Goal: Task Accomplishment & Management: Use online tool/utility

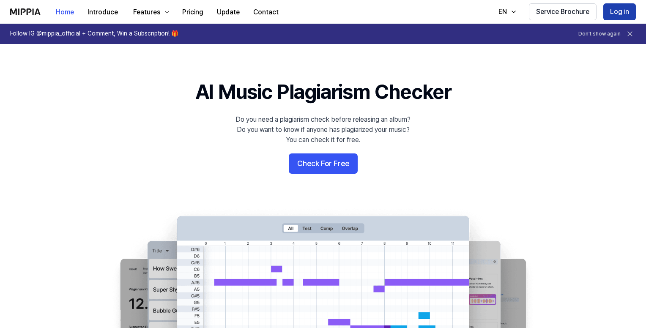
click at [625, 16] on button "Log in" at bounding box center [619, 11] width 33 height 17
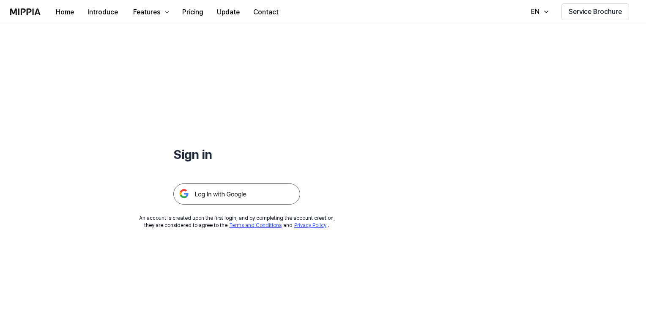
click at [272, 196] on img at bounding box center [236, 193] width 127 height 21
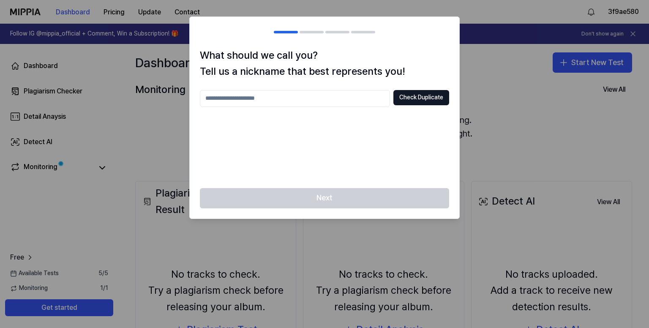
click at [326, 89] on div "What should we call you? Tell us a nickname that best represents you! Check Dup…" at bounding box center [325, 117] width 270 height 141
click at [322, 101] on input "text" at bounding box center [295, 98] width 190 height 17
type input "***"
click at [431, 97] on button "Check Duplicate" at bounding box center [421, 97] width 56 height 15
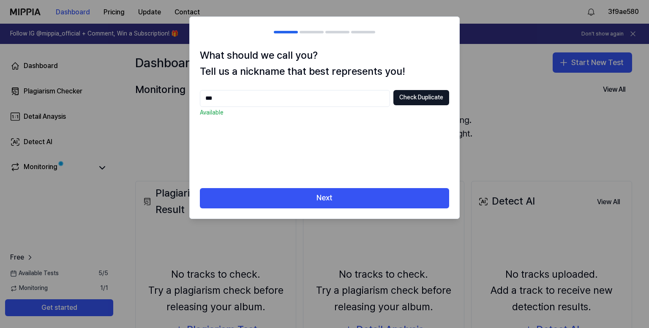
drag, startPoint x: 365, startPoint y: 179, endPoint x: 364, endPoint y: 198, distance: 18.6
click at [365, 180] on div "What should we call you? Tell us a nickname that best represents you! *** Check…" at bounding box center [325, 117] width 270 height 141
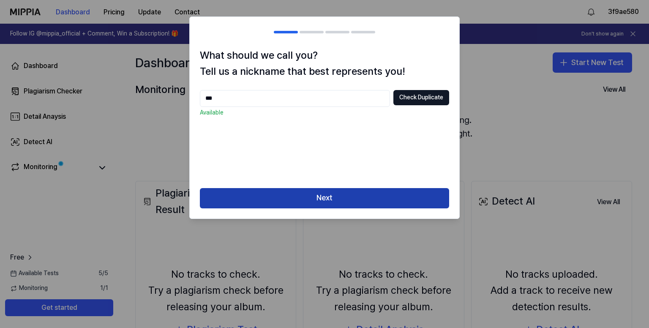
click at [364, 199] on button "Next" at bounding box center [324, 198] width 249 height 20
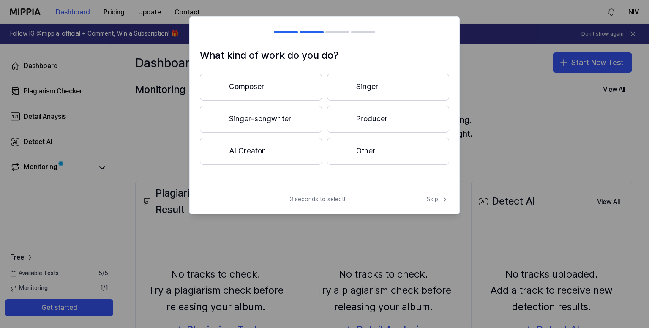
click at [424, 197] on div "3 seconds to select! Skip" at bounding box center [325, 204] width 270 height 19
click at [435, 197] on span "Skip" at bounding box center [438, 199] width 22 height 8
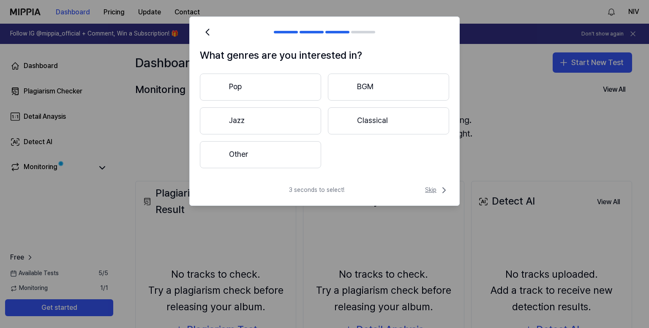
click at [432, 193] on span "Skip" at bounding box center [437, 190] width 24 height 10
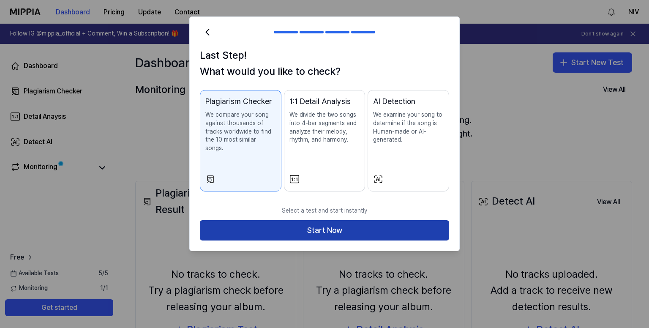
click at [341, 226] on button "Start Now" at bounding box center [324, 230] width 249 height 20
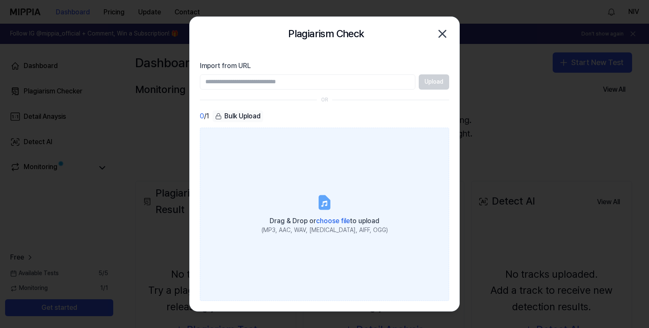
click at [291, 200] on label "Drag & Drop or choose file to upload (MP3, AAC, WAV, [MEDICAL_DATA], AIFF, OGG)" at bounding box center [324, 215] width 249 height 174
click at [0, 0] on input "Drag & Drop or choose file to upload (MP3, AAC, WAV, [MEDICAL_DATA], AIFF, OGG)" at bounding box center [0, 0] width 0 height 0
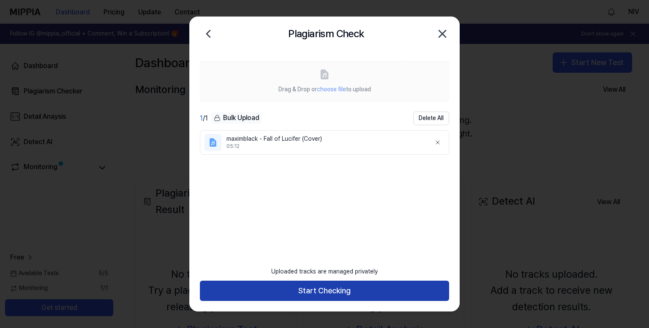
click at [309, 282] on button "Start Checking" at bounding box center [324, 291] width 249 height 20
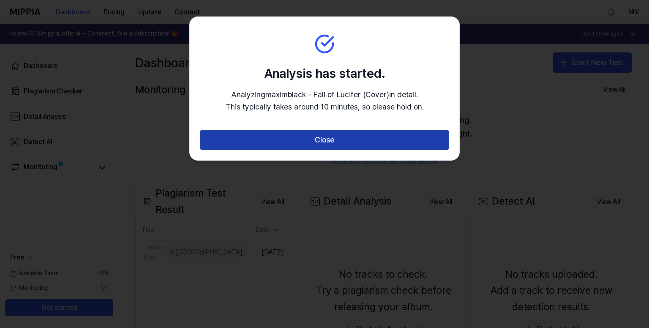
click at [291, 144] on button "Close" at bounding box center [324, 140] width 249 height 20
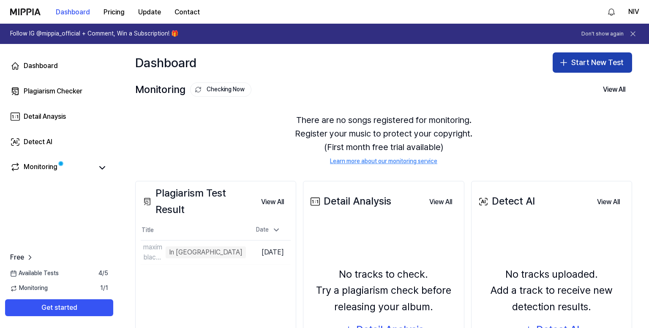
drag, startPoint x: 578, startPoint y: 63, endPoint x: 559, endPoint y: 71, distance: 20.1
click at [577, 63] on button "Start New Test" at bounding box center [592, 62] width 79 height 20
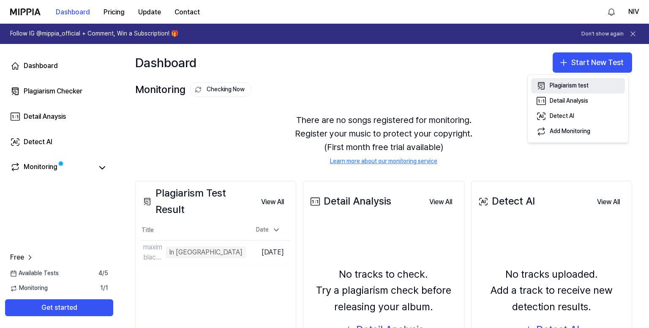
click at [565, 85] on div "Plagiarism test" at bounding box center [569, 86] width 39 height 8
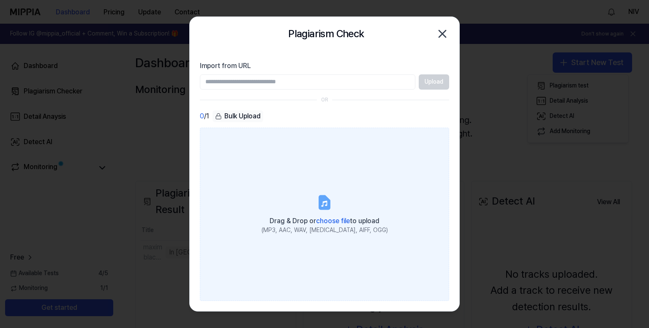
click at [319, 199] on icon at bounding box center [324, 202] width 10 height 13
click at [0, 0] on input "Drag & Drop or choose file to upload (MP3, AAC, WAV, [MEDICAL_DATA], AIFF, OGG)" at bounding box center [0, 0] width 0 height 0
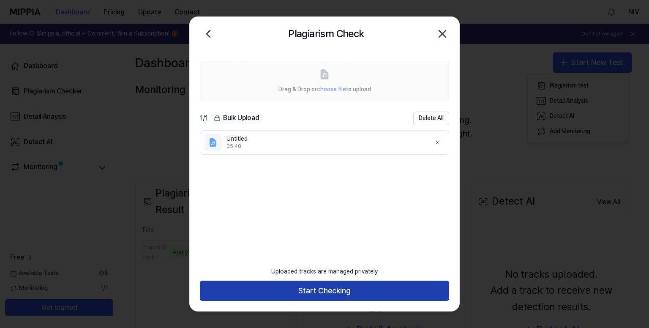
drag, startPoint x: 332, startPoint y: 292, endPoint x: 333, endPoint y: 281, distance: 11.1
click at [331, 290] on button "Start Checking" at bounding box center [324, 291] width 249 height 20
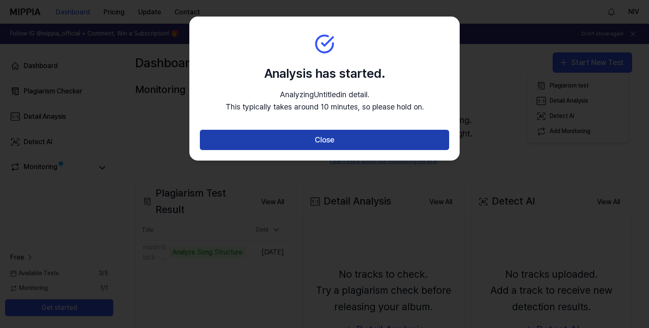
click at [331, 139] on button "Close" at bounding box center [324, 140] width 249 height 20
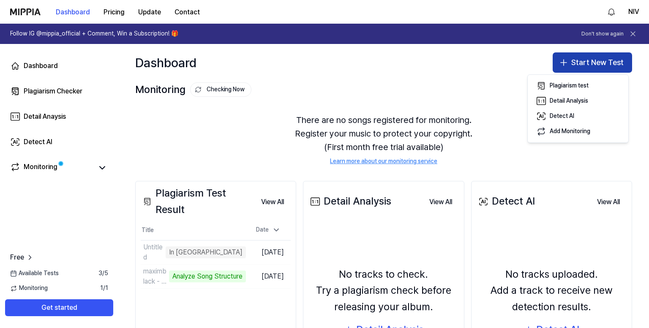
click at [579, 66] on button "Start New Test" at bounding box center [592, 62] width 79 height 20
click at [579, 64] on button "Start New Test" at bounding box center [592, 62] width 79 height 20
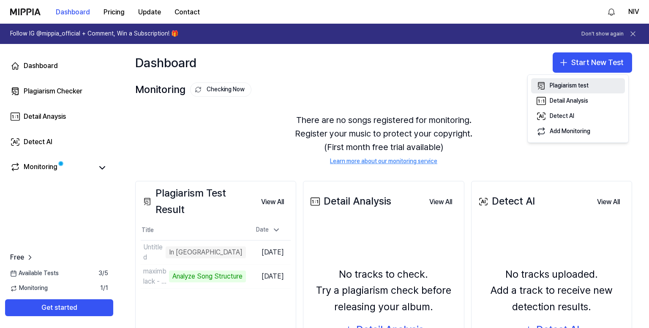
click at [567, 87] on div "Plagiarism test" at bounding box center [569, 86] width 39 height 8
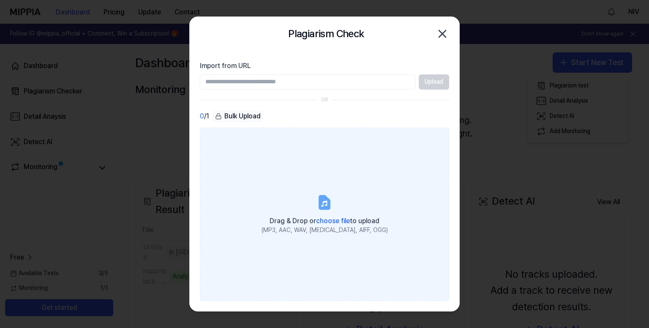
click at [300, 195] on label "Drag & Drop or choose file to upload (MP3, AAC, WAV, [MEDICAL_DATA], AIFF, OGG)" at bounding box center [324, 215] width 249 height 174
click at [0, 0] on input "Drag & Drop or choose file to upload (MP3, AAC, WAV, [MEDICAL_DATA], AIFF, OGG)" at bounding box center [0, 0] width 0 height 0
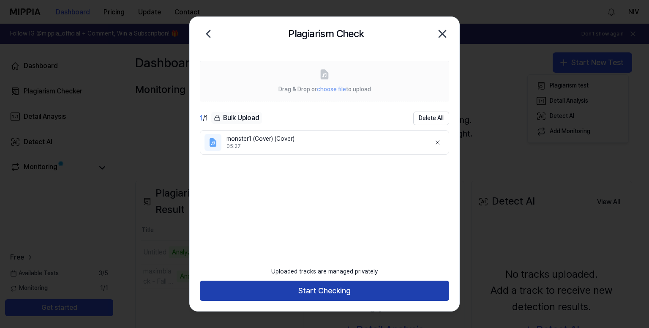
click at [332, 288] on button "Start Checking" at bounding box center [324, 291] width 249 height 20
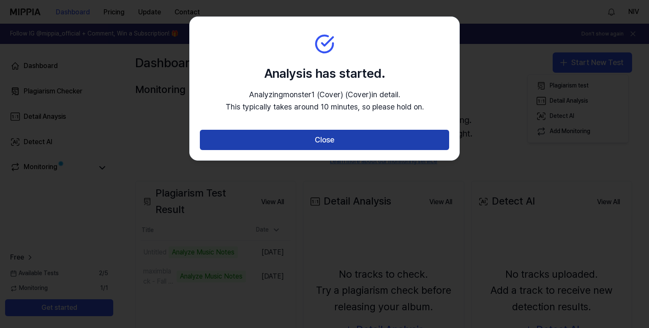
click at [316, 139] on button "Close" at bounding box center [324, 140] width 249 height 20
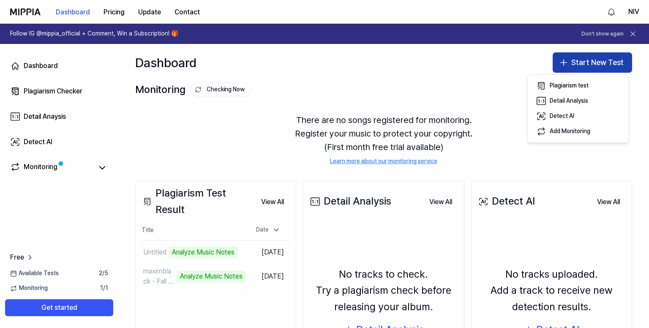
click at [579, 61] on button "Start New Test" at bounding box center [592, 62] width 79 height 20
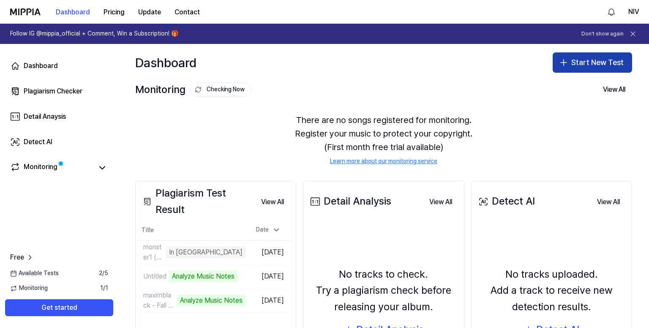
click at [574, 65] on button "Start New Test" at bounding box center [592, 62] width 79 height 20
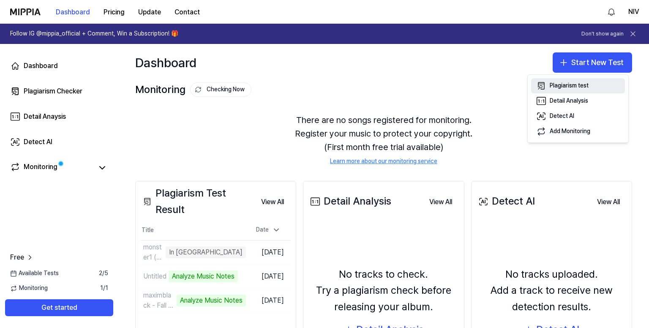
click at [570, 82] on div "Plagiarism test" at bounding box center [569, 86] width 39 height 8
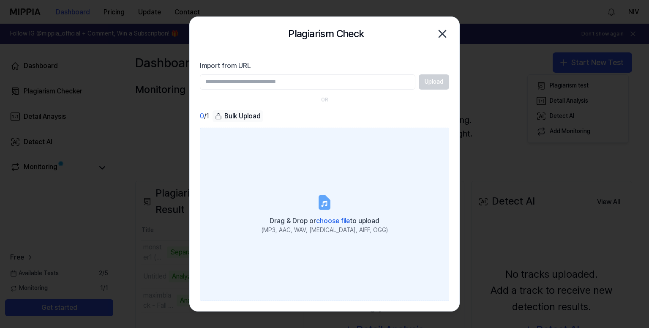
click at [288, 194] on label "Drag & Drop or choose file to upload (MP3, AAC, WAV, [MEDICAL_DATA], AIFF, OGG)" at bounding box center [324, 215] width 249 height 174
click at [0, 0] on input "Drag & Drop or choose file to upload (MP3, AAC, WAV, [MEDICAL_DATA], AIFF, OGG)" at bounding box center [0, 0] width 0 height 0
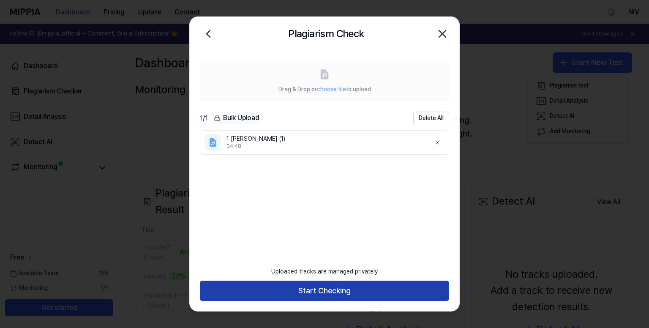
click at [348, 296] on button "Start Checking" at bounding box center [324, 291] width 249 height 20
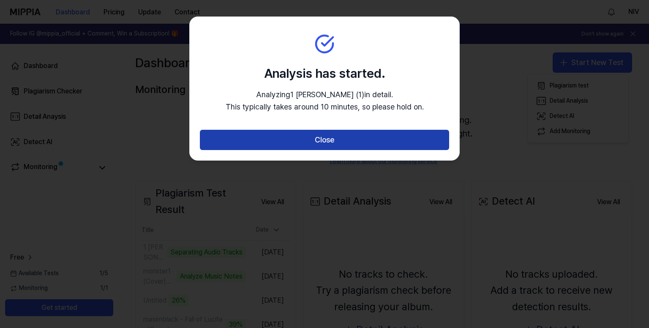
click at [326, 141] on button "Close" at bounding box center [324, 140] width 249 height 20
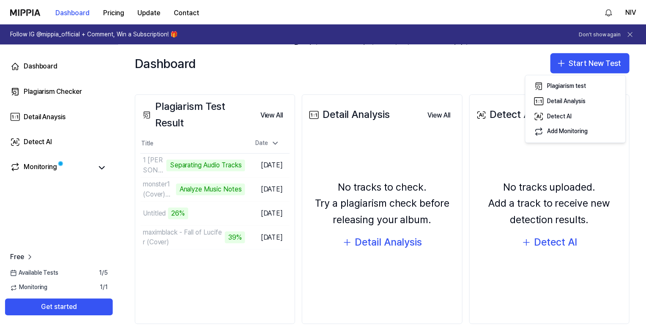
scroll to position [100, 0]
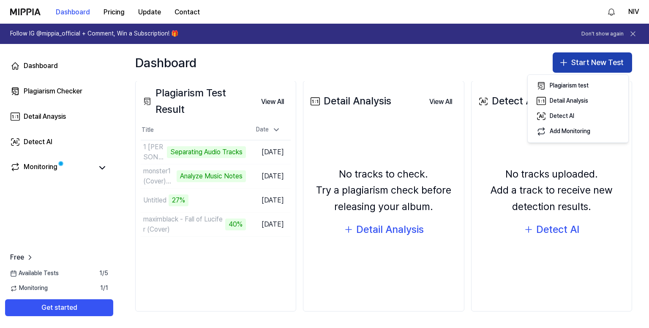
click at [578, 63] on button "Start New Test" at bounding box center [592, 62] width 79 height 20
click at [573, 67] on button "Start New Test" at bounding box center [592, 62] width 79 height 20
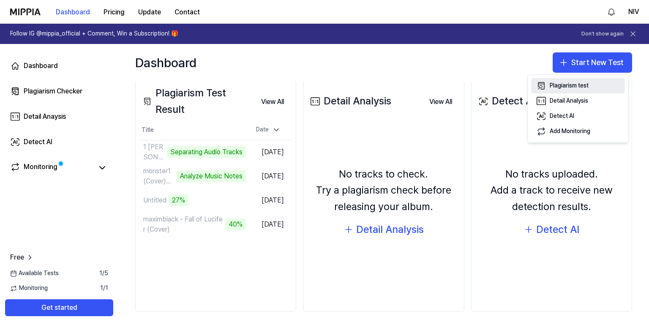
click at [568, 82] on div "Plagiarism test" at bounding box center [569, 86] width 39 height 8
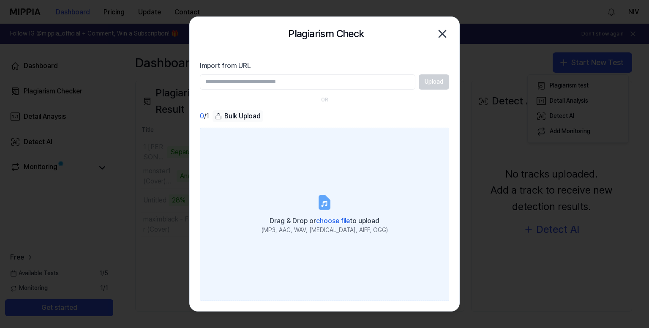
click at [301, 195] on label "Drag & Drop or choose file to upload (MP3, AAC, WAV, [MEDICAL_DATA], AIFF, OGG)" at bounding box center [324, 215] width 249 height 174
click at [0, 0] on input "Drag & Drop or choose file to upload (MP3, AAC, WAV, [MEDICAL_DATA], AIFF, OGG)" at bounding box center [0, 0] width 0 height 0
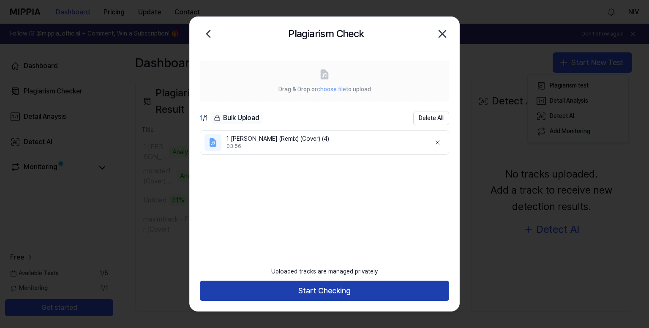
click at [345, 296] on button "Start Checking" at bounding box center [324, 291] width 249 height 20
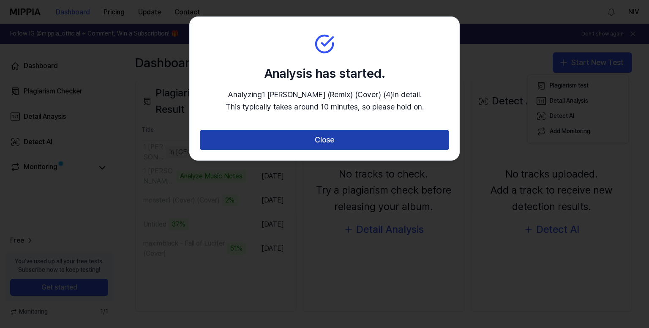
click at [313, 137] on button "Close" at bounding box center [324, 140] width 249 height 20
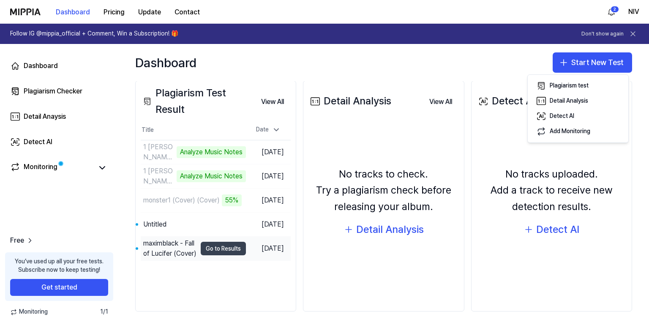
click at [213, 246] on button "Go to Results" at bounding box center [223, 249] width 45 height 14
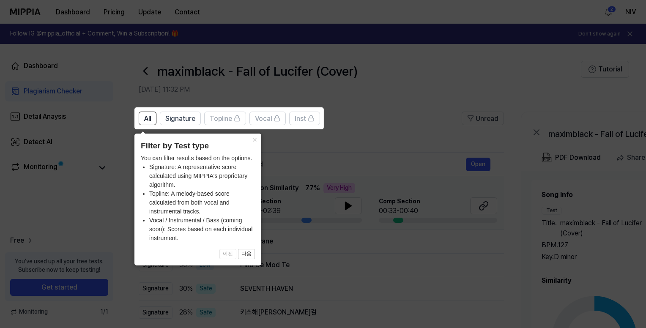
click at [365, 146] on icon at bounding box center [324, 164] width 649 height 328
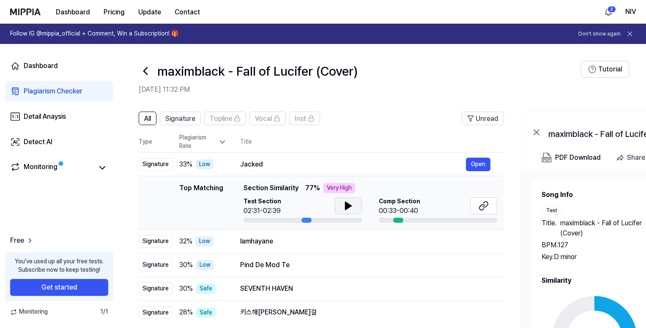
click at [348, 203] on icon at bounding box center [348, 206] width 10 height 10
click at [348, 207] on icon at bounding box center [348, 206] width 6 height 8
click at [315, 244] on div "lamhayane" at bounding box center [353, 241] width 226 height 10
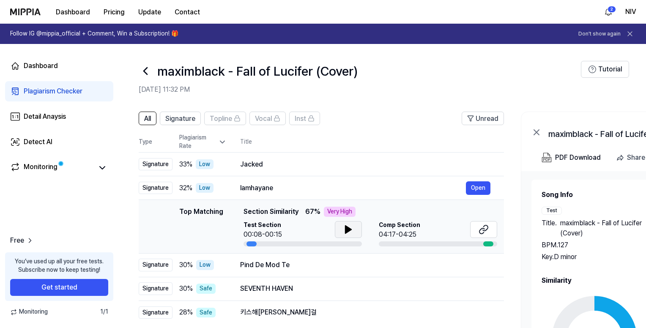
click at [343, 232] on icon at bounding box center [348, 229] width 10 height 10
click at [324, 267] on div "Pind De Mod Te" at bounding box center [353, 265] width 226 height 10
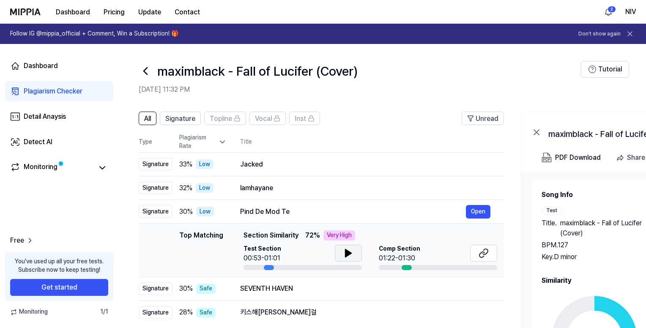
drag, startPoint x: 340, startPoint y: 252, endPoint x: 344, endPoint y: 258, distance: 7.0
click at [340, 252] on button at bounding box center [348, 253] width 27 height 17
click at [334, 291] on div "SEVENTH HAVEN" at bounding box center [353, 289] width 226 height 10
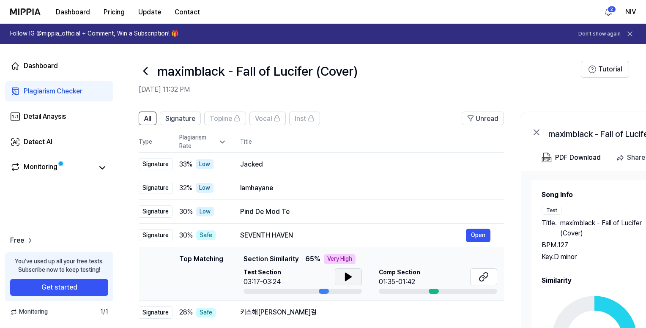
click at [347, 274] on icon at bounding box center [348, 277] width 10 height 10
click at [331, 314] on div "키스해[PERSON_NAME]걸" at bounding box center [353, 312] width 226 height 10
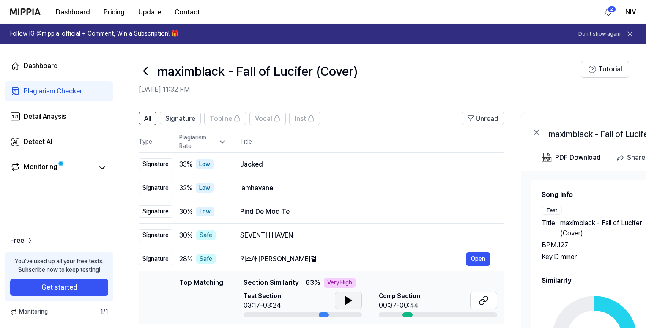
click at [347, 300] on icon at bounding box center [348, 301] width 6 height 8
click at [145, 70] on icon at bounding box center [145, 71] width 3 height 7
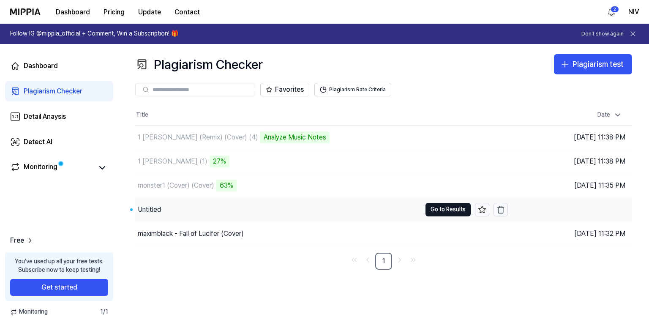
click at [291, 208] on div "Untitled" at bounding box center [278, 210] width 286 height 24
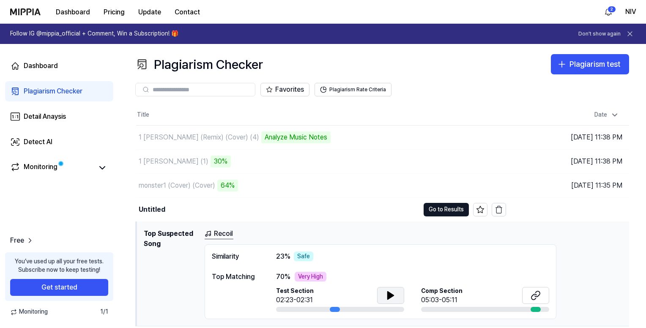
click at [393, 293] on icon at bounding box center [390, 295] width 10 height 10
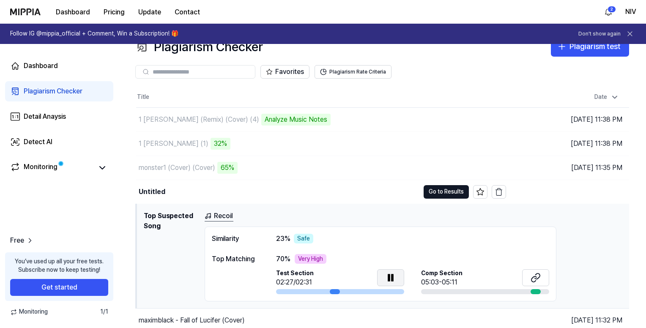
scroll to position [3, 0]
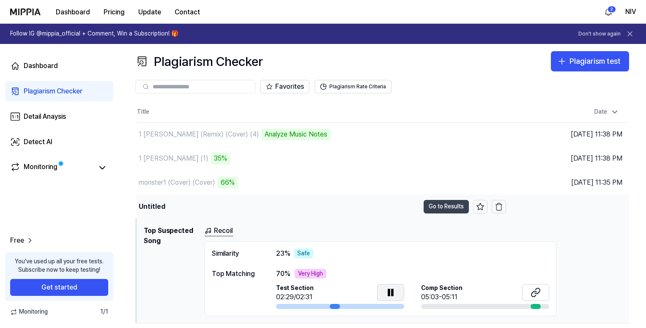
click at [451, 205] on button "Go to Results" at bounding box center [445, 207] width 45 height 14
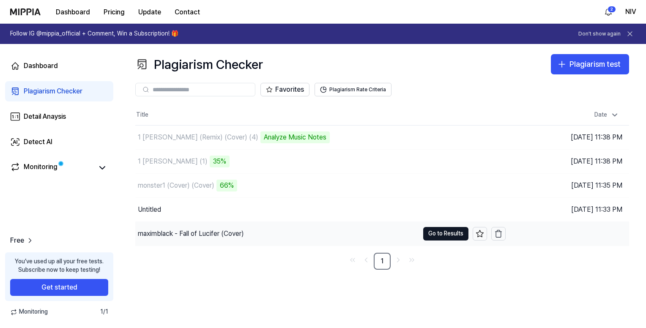
scroll to position [0, 0]
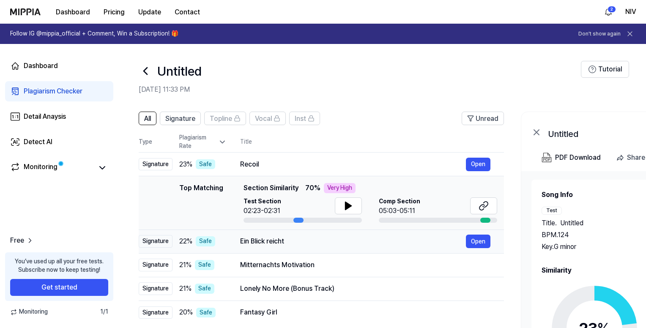
click at [326, 244] on div "Ein Blick reicht" at bounding box center [353, 241] width 226 height 10
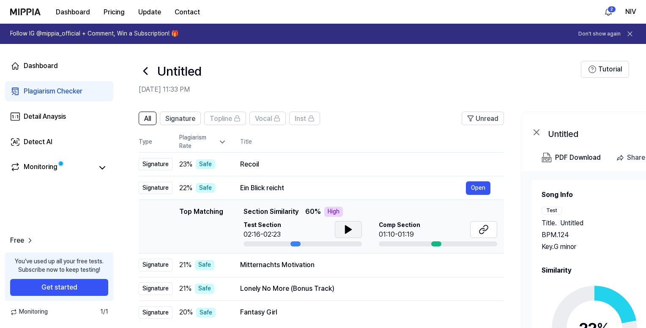
click at [348, 233] on icon at bounding box center [348, 229] width 10 height 10
click at [143, 71] on icon at bounding box center [146, 71] width 14 height 14
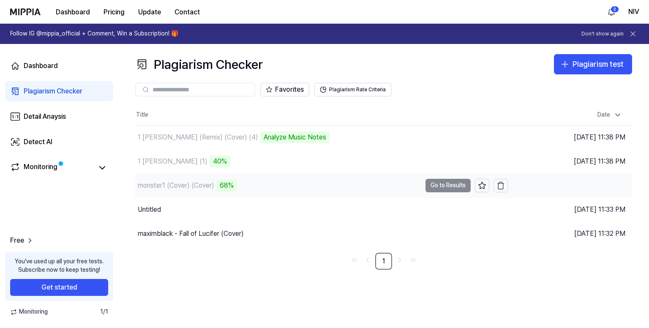
click at [313, 187] on div "monster1 (Cover) (Cover) 68%" at bounding box center [278, 186] width 286 height 24
click at [257, 180] on div "monster1 (Cover) (Cover)" at bounding box center [278, 186] width 286 height 24
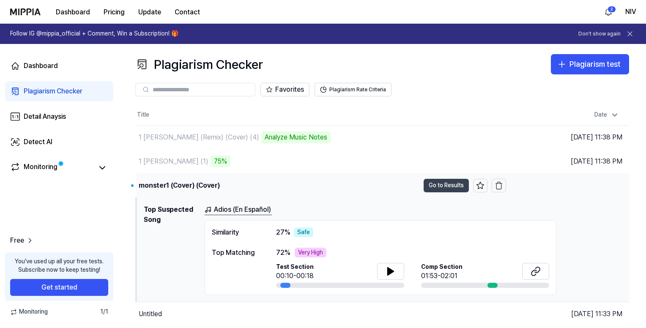
click at [434, 184] on button "Go to Results" at bounding box center [445, 186] width 45 height 14
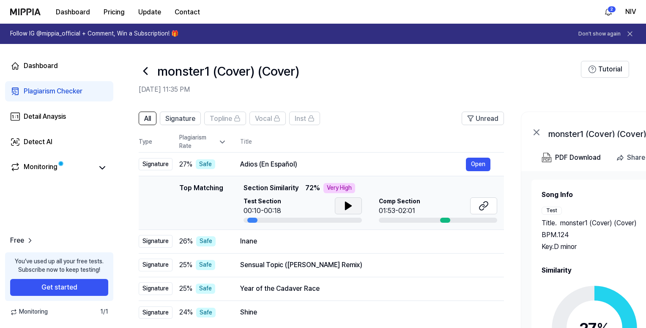
click at [348, 206] on icon at bounding box center [348, 206] width 6 height 8
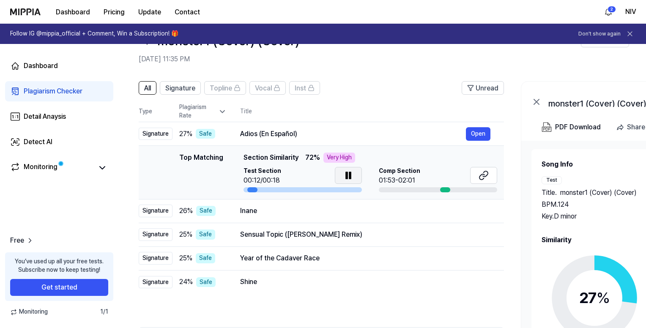
scroll to position [42, 0]
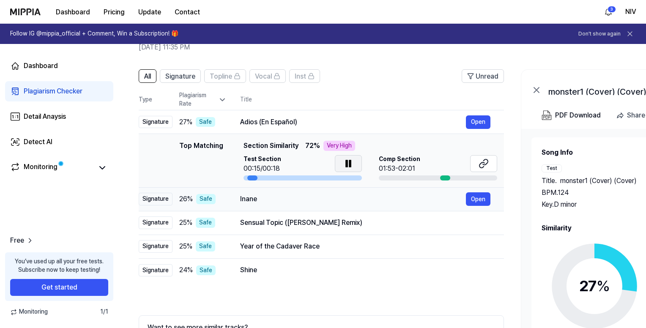
click at [331, 198] on div "Inane" at bounding box center [353, 199] width 226 height 10
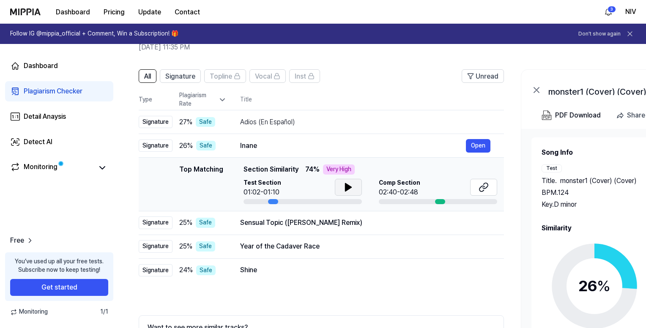
click at [346, 188] on icon at bounding box center [348, 187] width 6 height 8
click at [370, 224] on div "Sensual Topic ([PERSON_NAME] Remix)" at bounding box center [353, 223] width 226 height 10
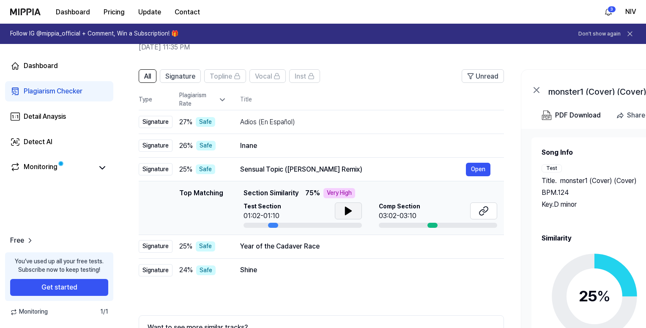
click at [351, 207] on icon at bounding box center [348, 211] width 10 height 10
click at [342, 251] on div "Year of the Cadaver Race Open" at bounding box center [365, 247] width 250 height 14
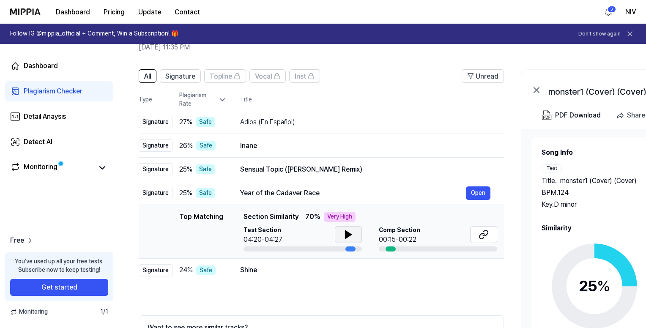
click at [347, 232] on icon at bounding box center [348, 234] width 10 height 10
click at [317, 266] on div "Shine" at bounding box center [353, 270] width 226 height 10
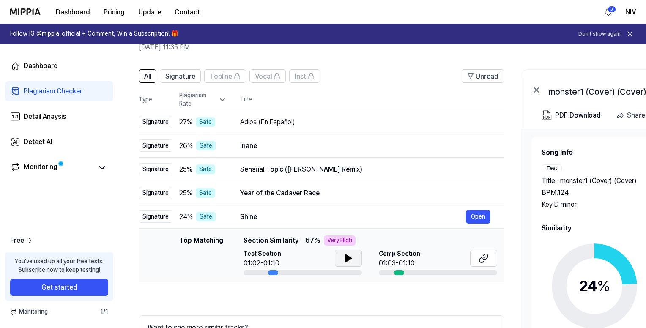
click at [348, 258] on icon at bounding box center [348, 258] width 6 height 8
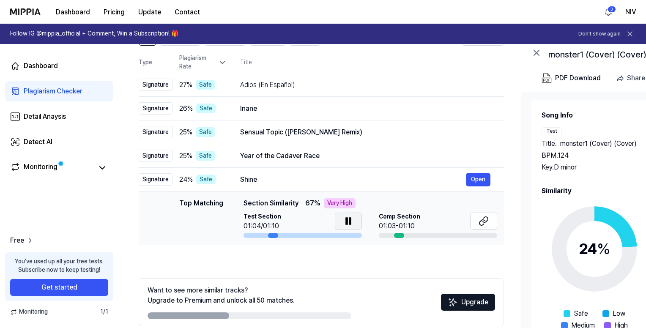
scroll to position [118, 0]
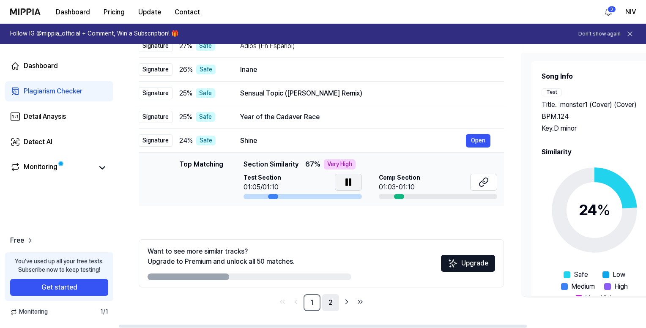
click at [330, 303] on link "2" at bounding box center [330, 302] width 17 height 17
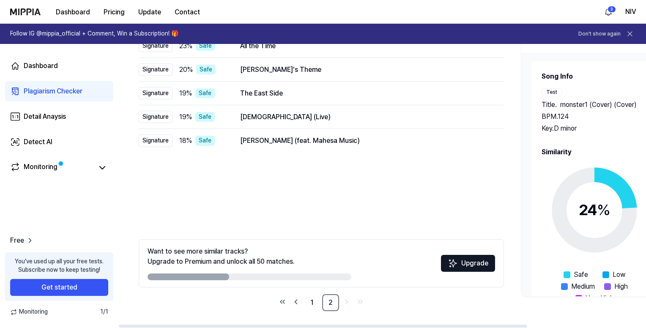
scroll to position [0, 0]
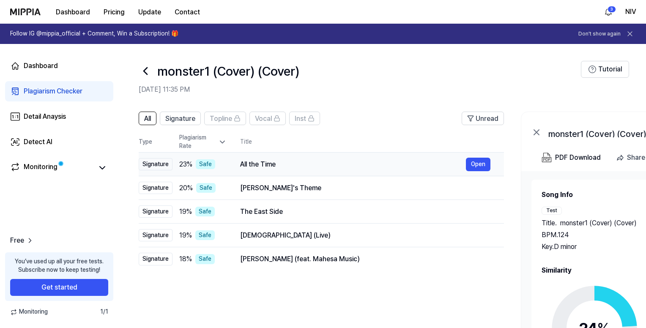
click at [326, 162] on div "All the Time" at bounding box center [353, 164] width 226 height 10
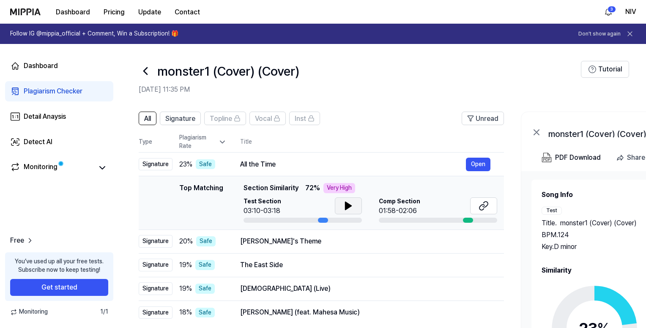
click at [358, 203] on button at bounding box center [348, 205] width 27 height 17
click at [347, 244] on div "[PERSON_NAME]'s Theme" at bounding box center [353, 241] width 226 height 10
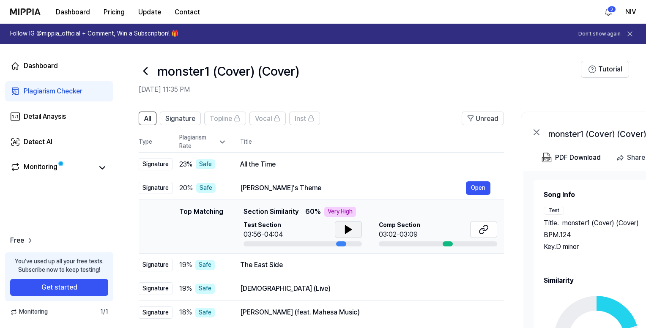
click at [348, 231] on icon at bounding box center [348, 230] width 6 height 8
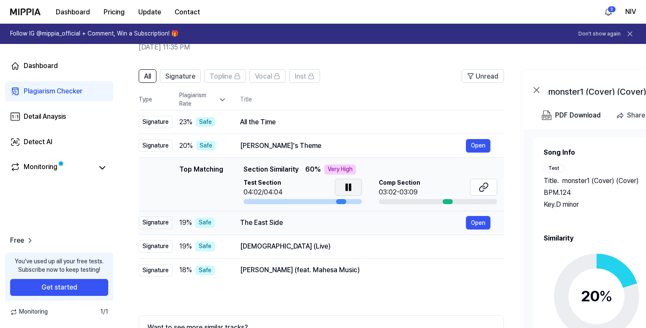
scroll to position [118, 0]
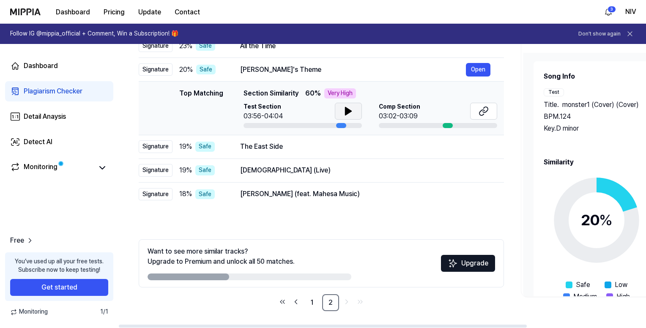
drag, startPoint x: 356, startPoint y: 112, endPoint x: 347, endPoint y: 112, distance: 9.8
click at [347, 112] on icon at bounding box center [348, 111] width 6 height 8
click at [349, 112] on icon at bounding box center [350, 111] width 2 height 7
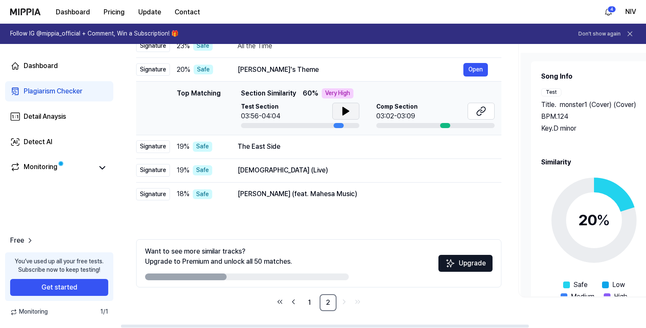
scroll to position [34, 0]
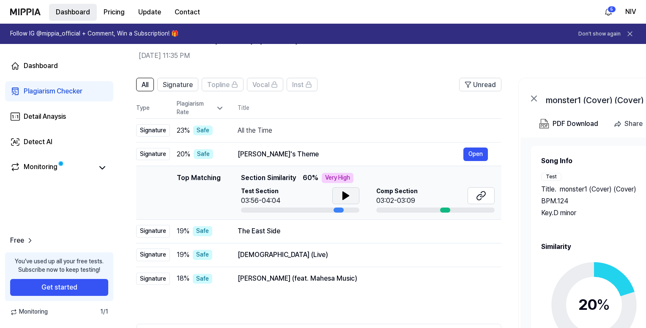
click at [78, 11] on button "Dashboard" at bounding box center [73, 12] width 48 height 17
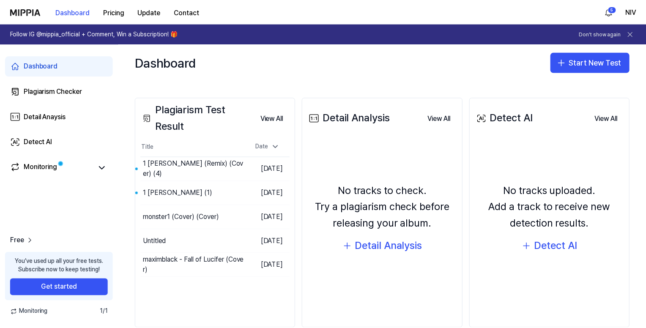
scroll to position [85, 0]
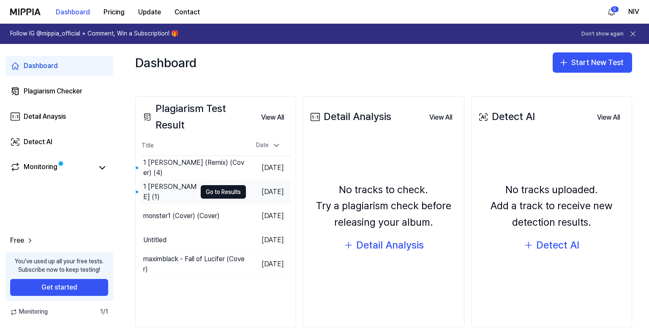
click at [246, 186] on td "[DATE]" at bounding box center [268, 192] width 45 height 24
click at [229, 190] on button "Go to Results" at bounding box center [223, 192] width 45 height 14
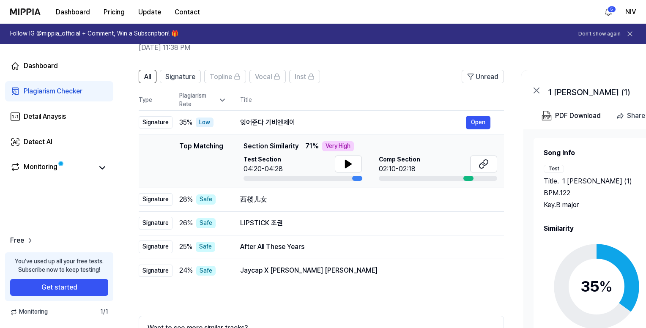
scroll to position [0, 0]
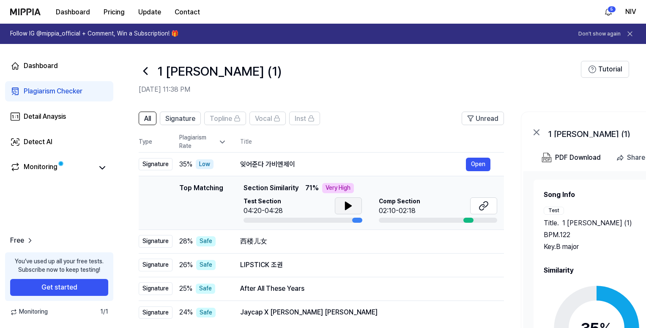
click at [346, 206] on icon at bounding box center [348, 206] width 6 height 8
click at [311, 240] on div "西楼儿女" at bounding box center [353, 241] width 226 height 10
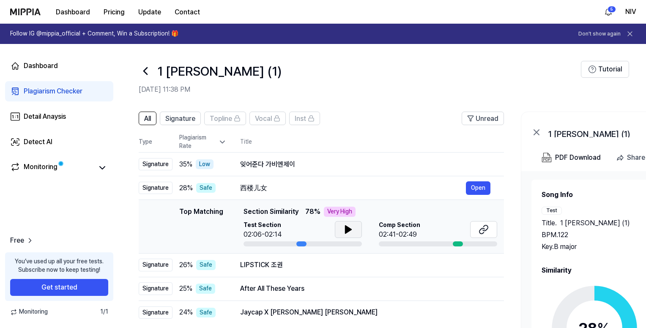
click at [348, 229] on icon at bounding box center [348, 230] width 6 height 8
click at [485, 225] on icon at bounding box center [485, 227] width 5 height 5
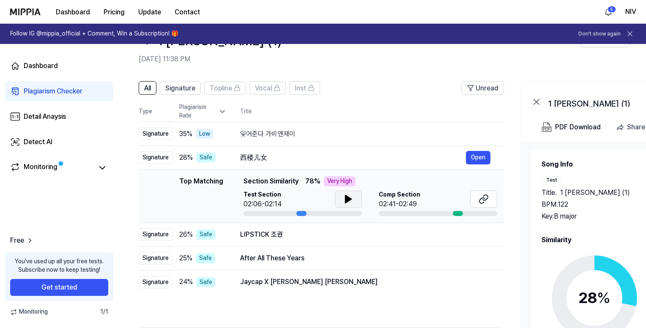
scroll to position [42, 0]
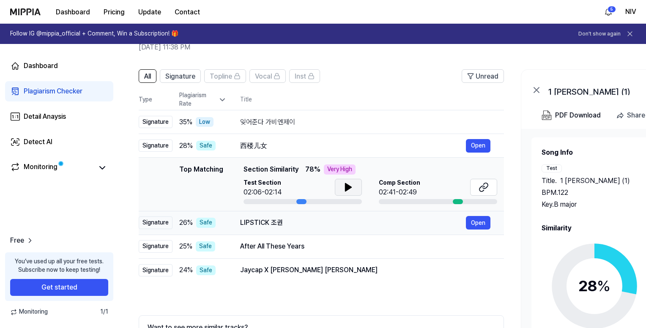
click at [311, 221] on div "LIPSTICK 조권" at bounding box center [353, 223] width 226 height 10
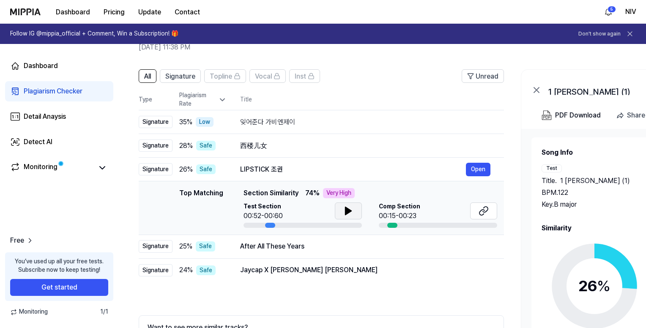
click at [343, 209] on icon at bounding box center [348, 211] width 10 height 10
click at [347, 246] on div "After All These Years" at bounding box center [353, 246] width 226 height 10
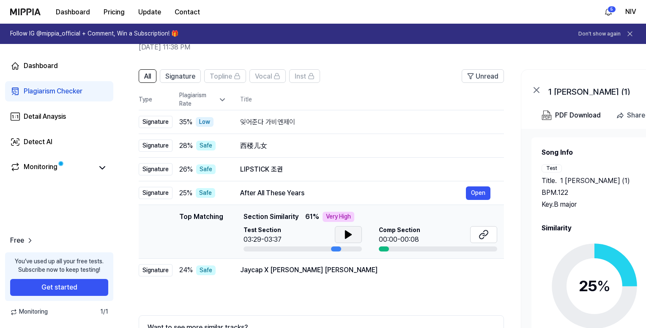
click at [347, 233] on icon at bounding box center [348, 235] width 6 height 8
click at [349, 271] on div "Jaycap X [PERSON_NAME] [PERSON_NAME]" at bounding box center [353, 270] width 226 height 10
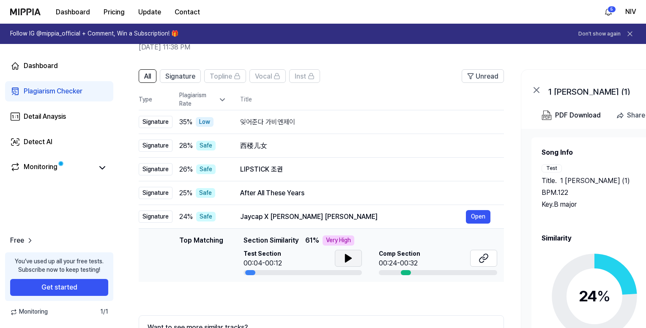
click at [347, 254] on icon at bounding box center [348, 258] width 10 height 10
click at [347, 256] on icon at bounding box center [347, 258] width 2 height 7
click at [72, 60] on link "Dashboard" at bounding box center [59, 66] width 108 height 20
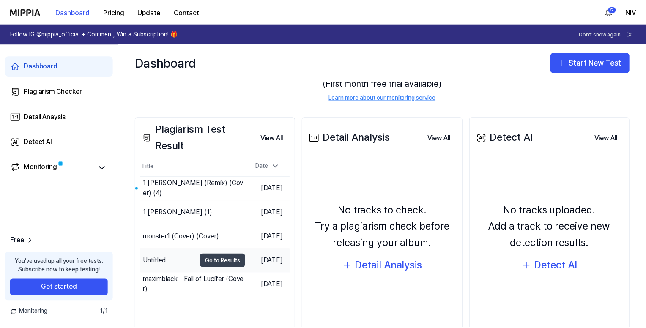
scroll to position [85, 0]
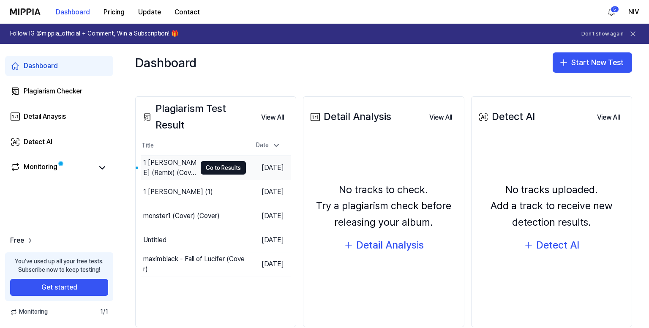
click at [217, 160] on td "1 [PERSON_NAME] (Remix) (Cover) (4) Go to Results" at bounding box center [193, 168] width 105 height 24
click at [218, 166] on button "Go to Results" at bounding box center [223, 168] width 45 height 14
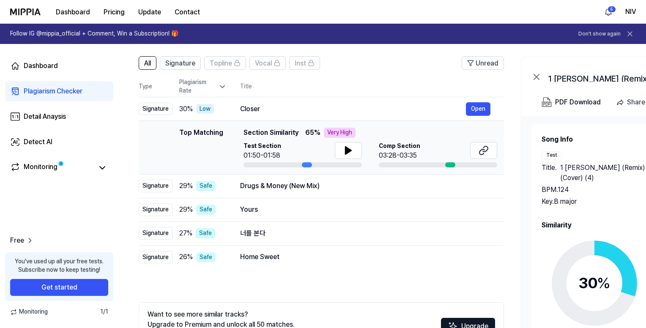
scroll to position [42, 0]
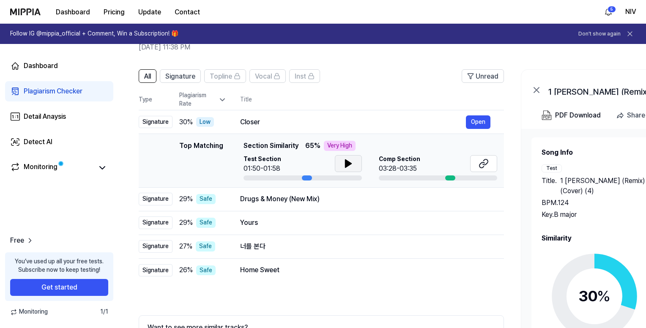
click at [348, 164] on icon at bounding box center [348, 164] width 6 height 8
click at [347, 161] on icon at bounding box center [348, 163] width 10 height 10
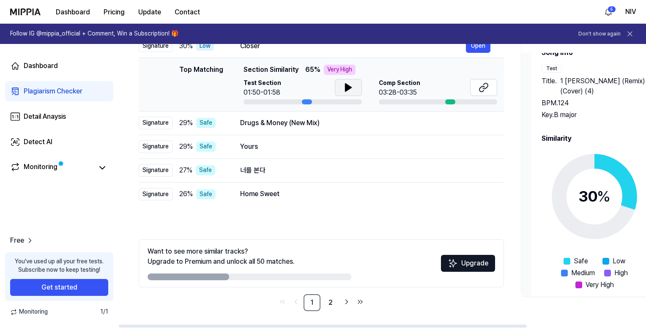
scroll to position [35, 0]
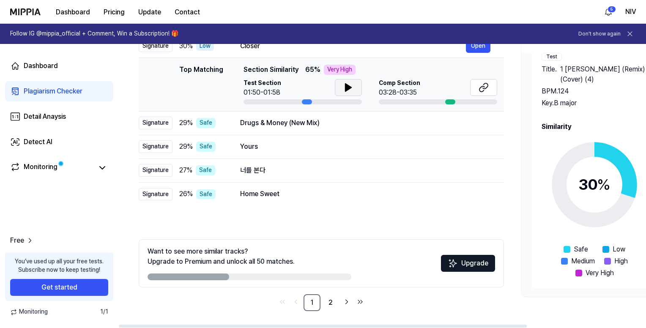
click at [607, 186] on span "%" at bounding box center [604, 184] width 14 height 18
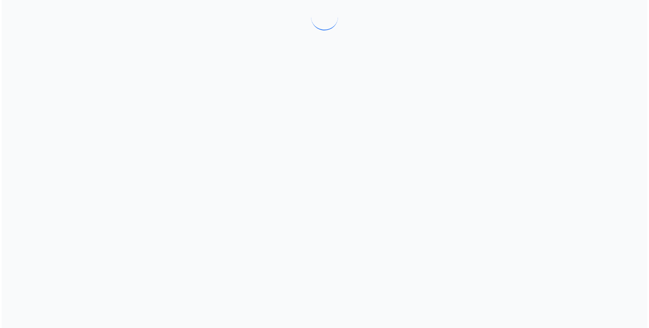
scroll to position [0, 0]
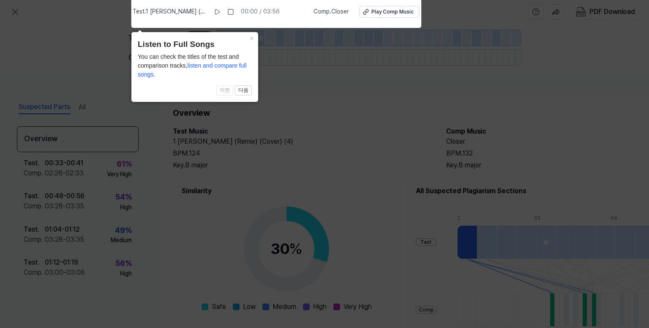
click at [133, 51] on div "× Listen to Full Songs You can check the titles of the test and comparison trac…" at bounding box center [194, 67] width 127 height 70
click at [241, 91] on button "다음" at bounding box center [243, 90] width 17 height 10
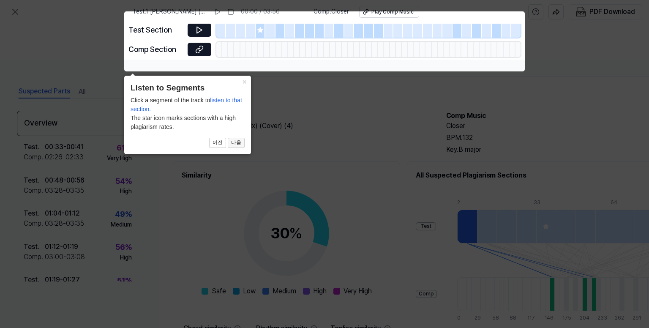
click at [237, 141] on button "다음" at bounding box center [236, 143] width 17 height 10
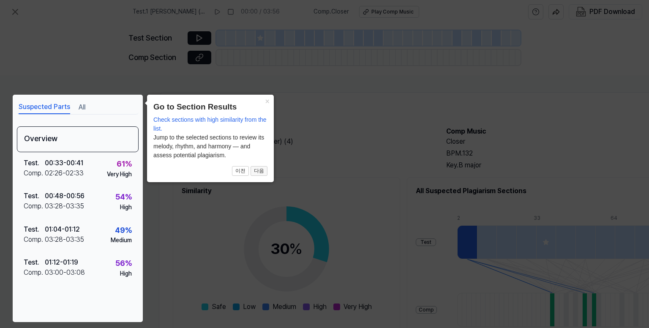
click at [253, 168] on button "다음" at bounding box center [259, 171] width 17 height 10
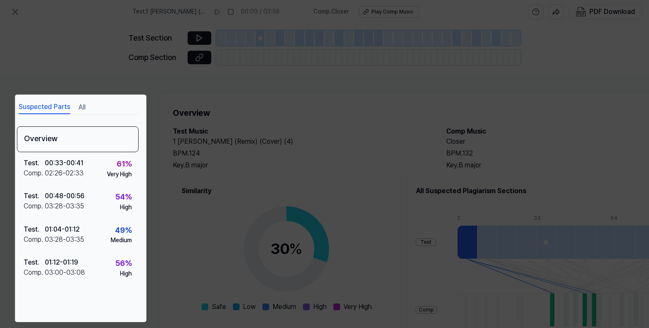
scroll to position [95, 85]
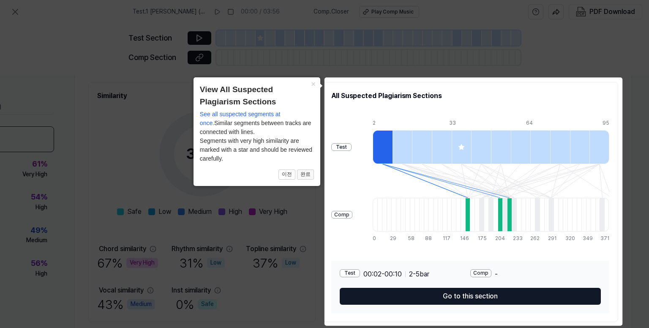
click at [304, 173] on button "완료" at bounding box center [305, 174] width 17 height 10
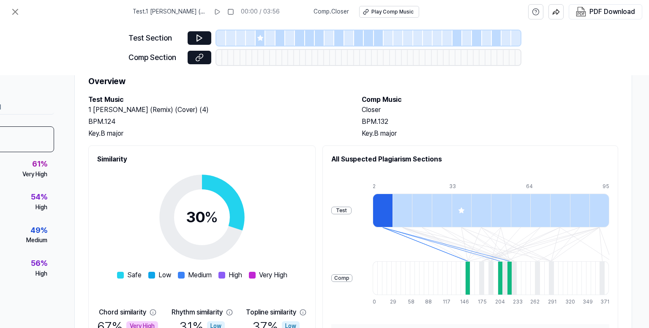
scroll to position [0, 85]
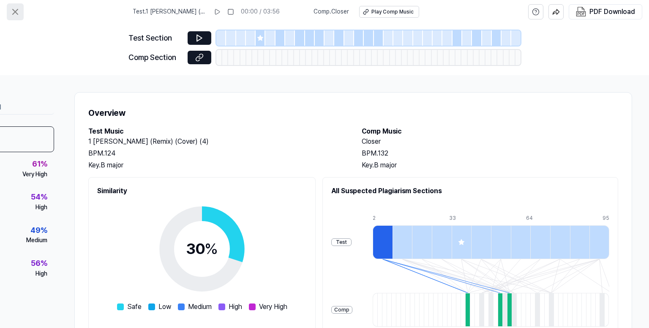
click at [16, 9] on icon at bounding box center [15, 12] width 10 height 10
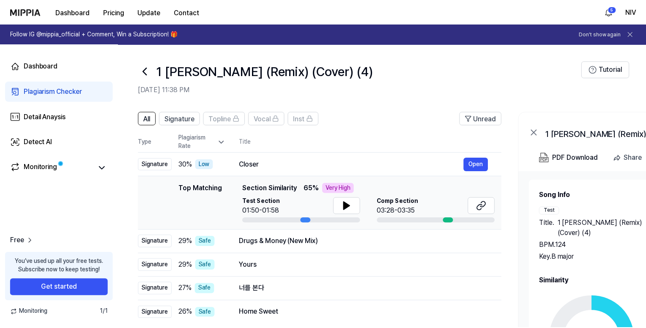
scroll to position [118, 0]
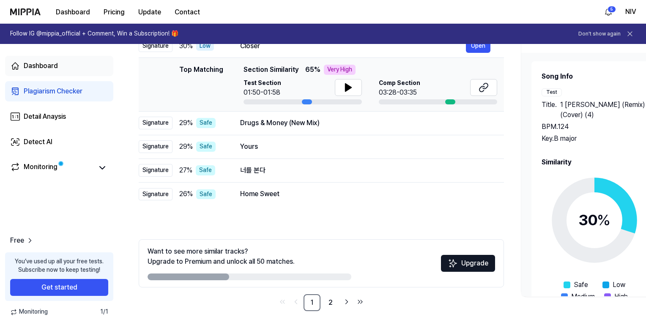
click at [47, 61] on div "Dashboard" at bounding box center [41, 66] width 34 height 10
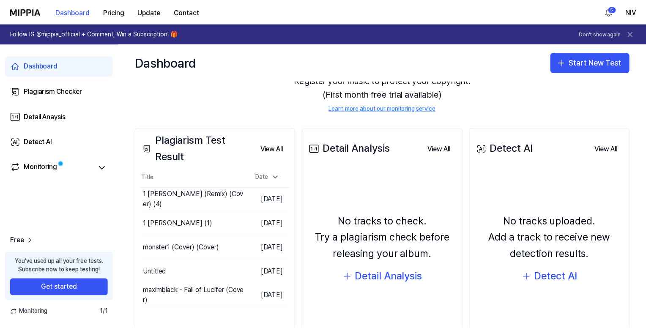
scroll to position [100, 0]
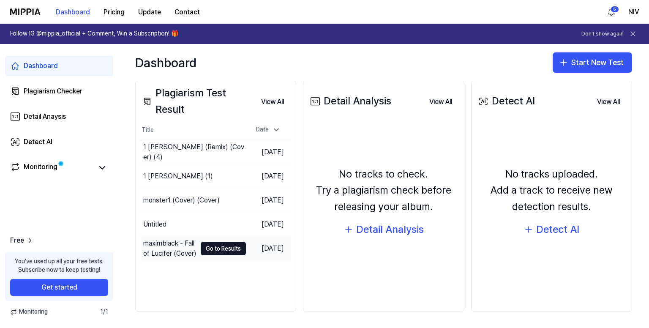
click at [179, 240] on div "maximblack - Fall of Lucifer (Cover)" at bounding box center [169, 248] width 53 height 20
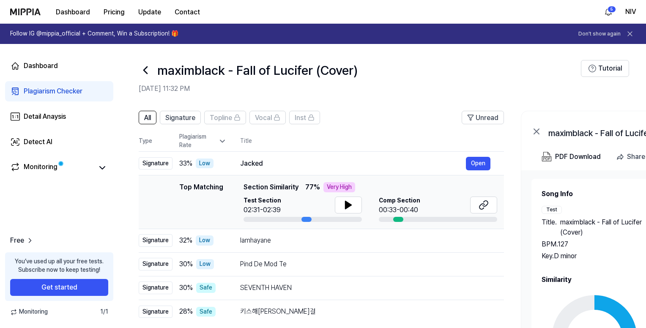
scroll to position [0, 0]
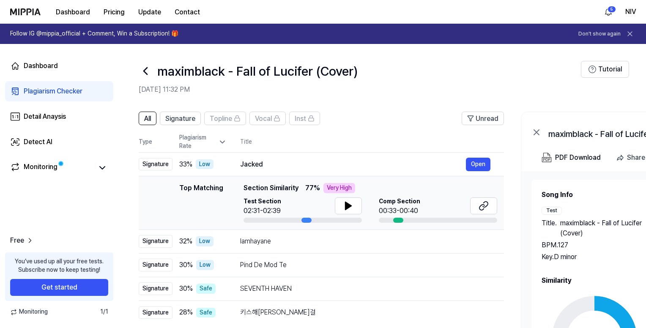
click at [143, 66] on icon at bounding box center [146, 71] width 14 height 14
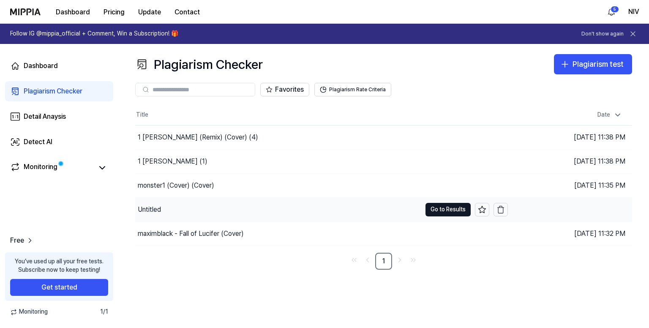
click at [221, 205] on div "Untitled" at bounding box center [278, 210] width 286 height 24
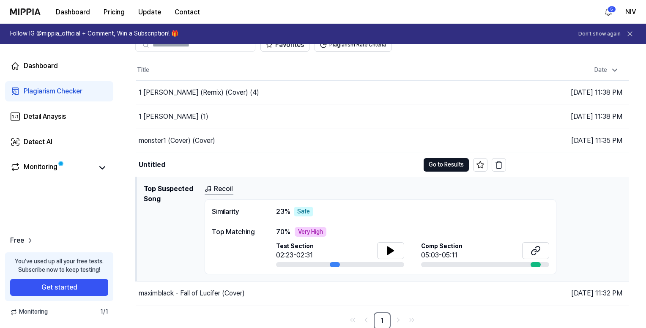
scroll to position [45, 0]
click at [281, 289] on div "maximblack - Fall of Lucifer (Cover)" at bounding box center [277, 293] width 283 height 24
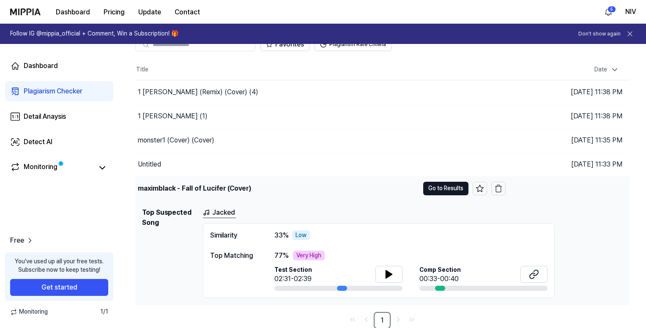
click at [276, 186] on div "maximblack - Fall of Lucifer (Cover)" at bounding box center [277, 189] width 284 height 24
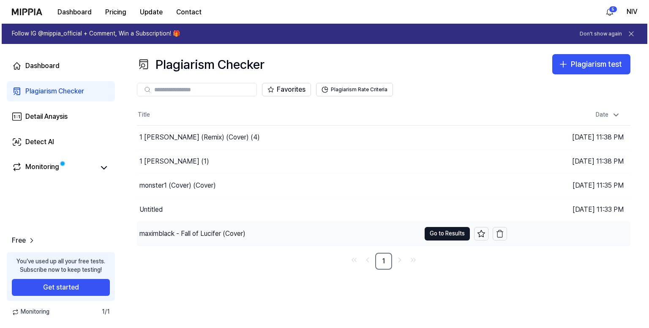
scroll to position [0, 0]
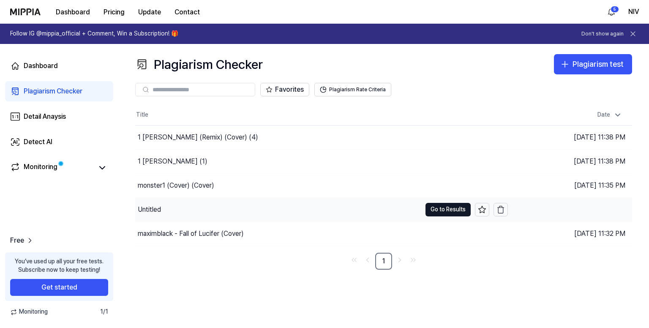
click at [267, 215] on div "Untitled" at bounding box center [278, 210] width 286 height 24
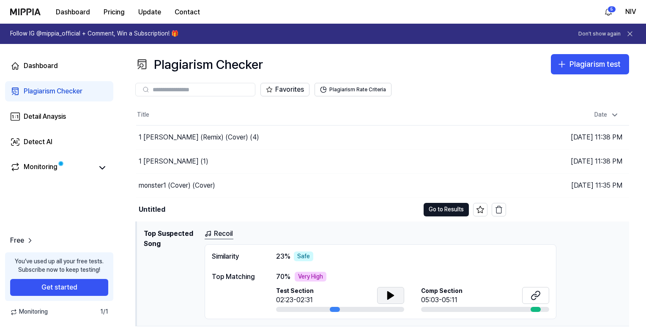
click at [394, 295] on icon at bounding box center [390, 295] width 10 height 10
click at [392, 295] on icon at bounding box center [392, 295] width 2 height 7
click at [280, 188] on div "monster1 (Cover) (Cover)" at bounding box center [277, 186] width 283 height 24
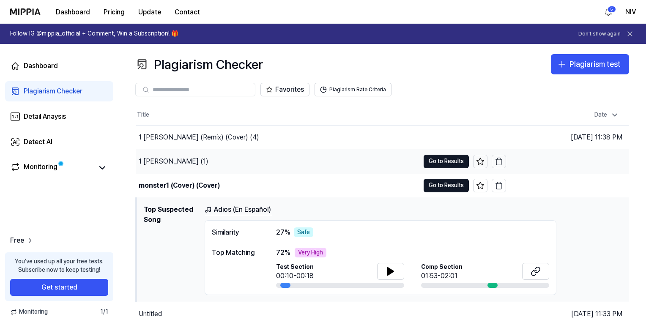
click at [275, 158] on div "1 [PERSON_NAME] (1)" at bounding box center [277, 162] width 283 height 24
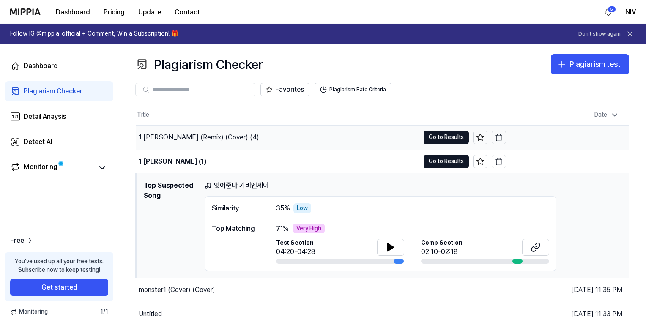
click at [292, 137] on div "1 [PERSON_NAME] (Remix) (Cover) (4)" at bounding box center [277, 138] width 283 height 24
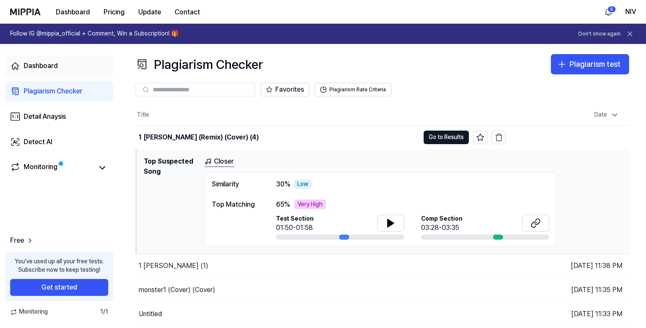
click at [50, 66] on div "Dashboard" at bounding box center [41, 66] width 34 height 10
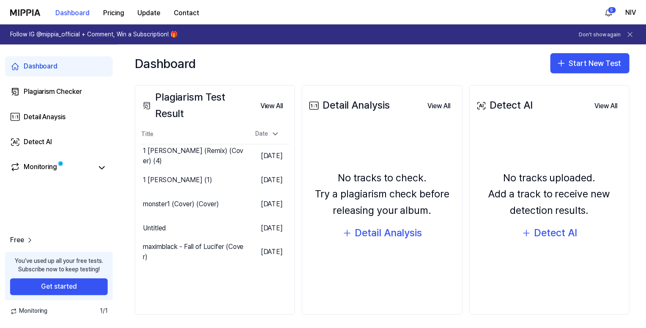
scroll to position [100, 0]
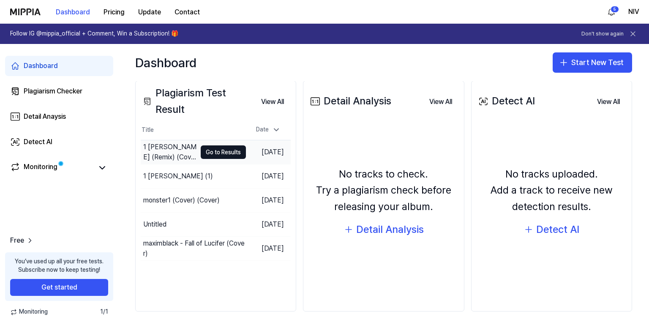
click at [246, 142] on td "[DATE]" at bounding box center [268, 152] width 45 height 24
click at [247, 144] on td "[DATE]" at bounding box center [268, 152] width 45 height 24
click at [202, 151] on button "Go to Results" at bounding box center [223, 152] width 45 height 14
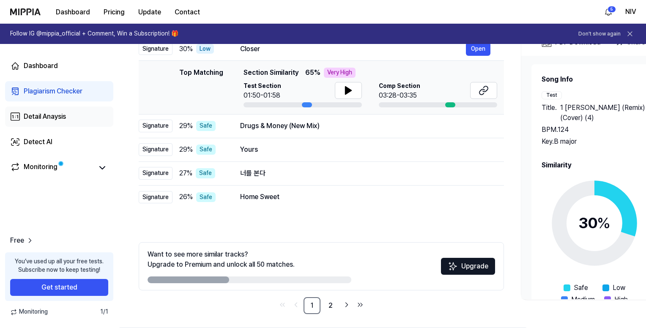
scroll to position [34, 0]
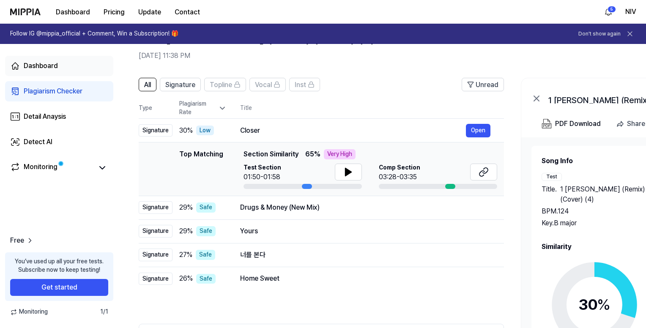
click at [54, 68] on div "Dashboard" at bounding box center [41, 66] width 34 height 10
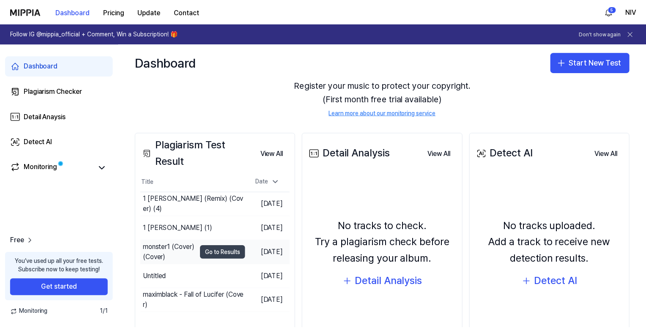
scroll to position [100, 0]
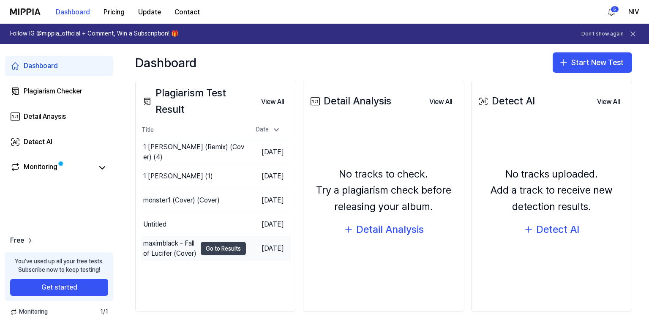
click at [218, 249] on button "Go to Results" at bounding box center [223, 249] width 45 height 14
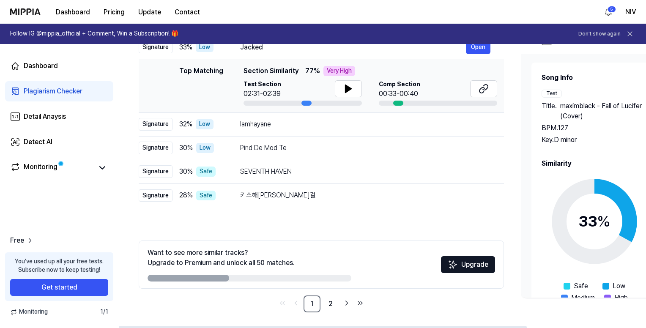
scroll to position [118, 0]
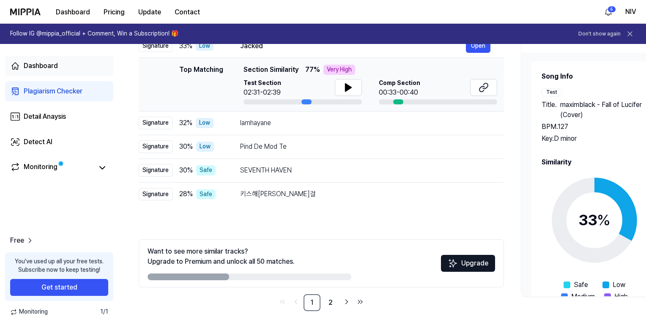
click at [51, 68] on div "Dashboard" at bounding box center [41, 66] width 34 height 10
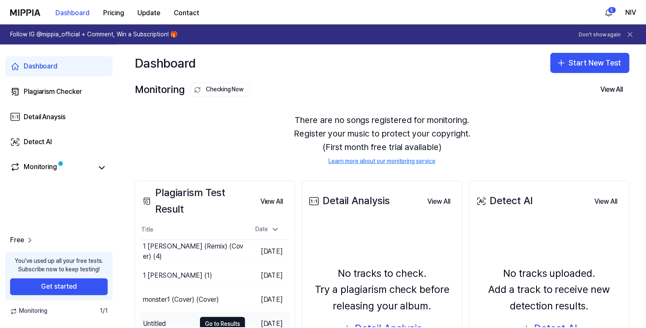
scroll to position [100, 0]
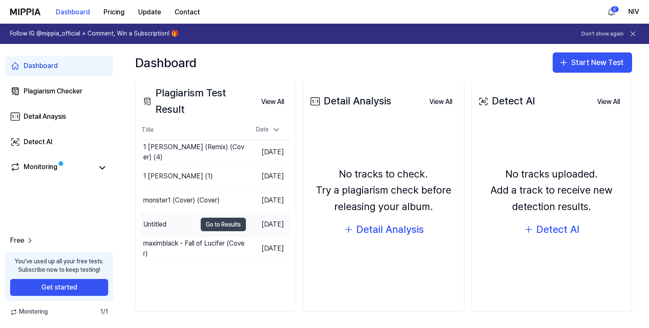
click at [201, 224] on button "Go to Results" at bounding box center [223, 225] width 45 height 14
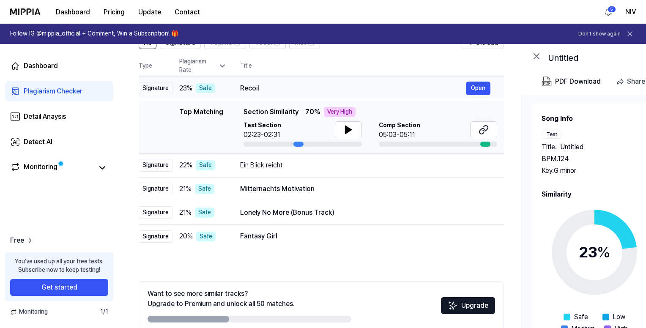
scroll to position [118, 0]
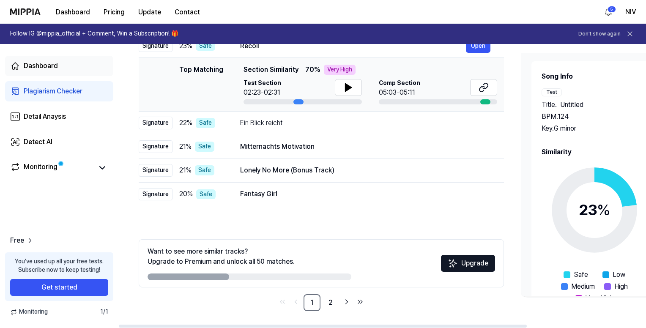
click at [27, 68] on div "Dashboard" at bounding box center [41, 66] width 34 height 10
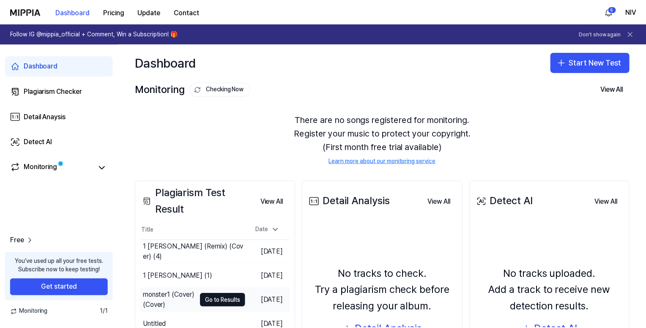
scroll to position [100, 0]
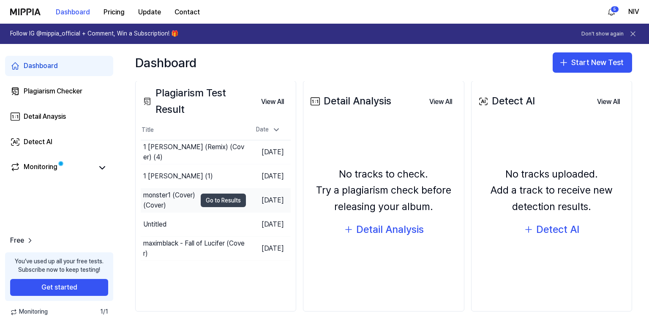
click at [218, 198] on button "Go to Results" at bounding box center [223, 201] width 45 height 14
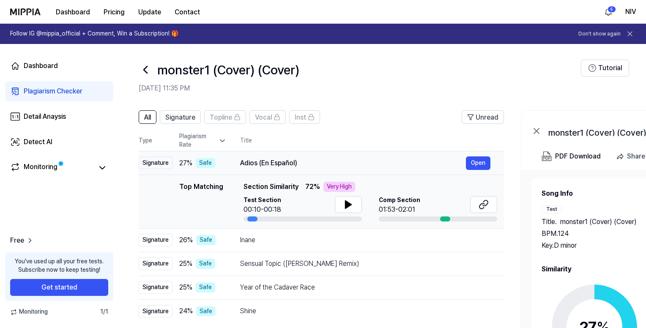
scroll to position [0, 0]
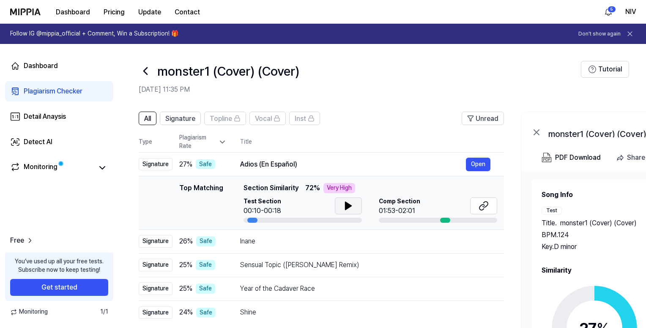
click at [344, 205] on icon at bounding box center [348, 206] width 10 height 10
click at [245, 101] on header "monster1 (Cover) (Cover) [DATE] 11:35 PM Tutorial" at bounding box center [381, 73] width 527 height 59
click at [145, 63] on div at bounding box center [146, 71] width 14 height 20
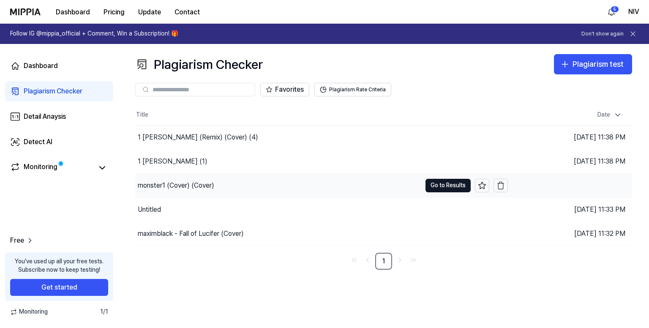
click at [328, 183] on div "monster1 (Cover) (Cover)" at bounding box center [278, 186] width 286 height 24
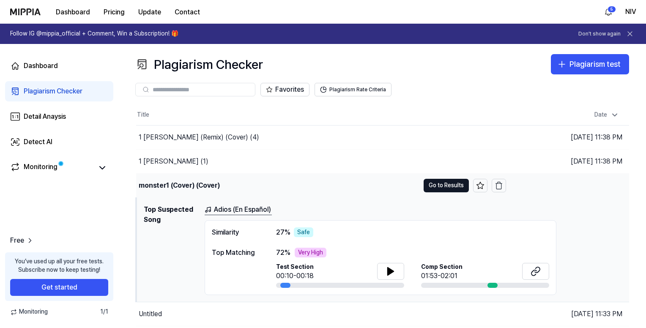
click at [241, 188] on div "monster1 (Cover) (Cover)" at bounding box center [277, 186] width 283 height 24
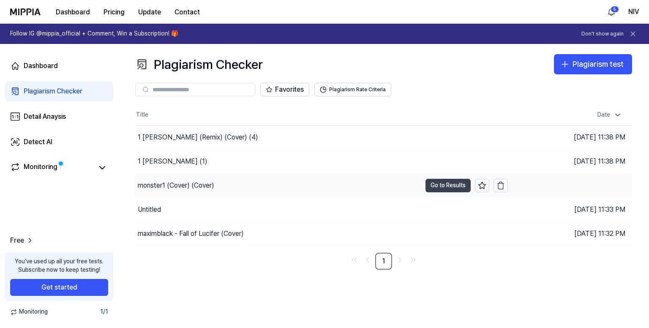
click at [445, 182] on button "Go to Results" at bounding box center [448, 186] width 45 height 14
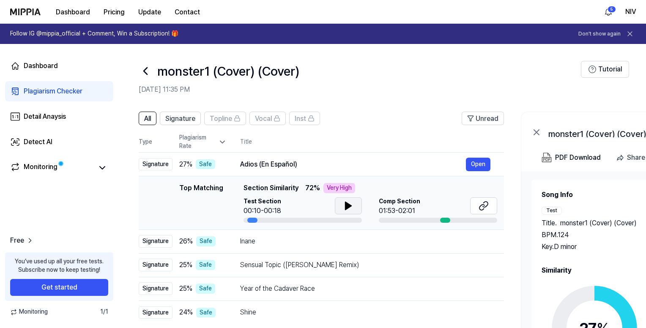
click at [348, 204] on icon at bounding box center [348, 206] width 6 height 8
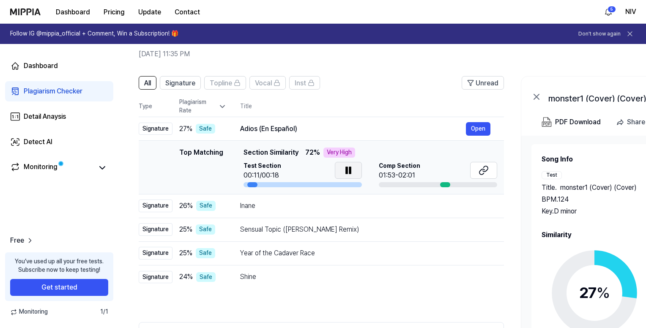
scroll to position [85, 0]
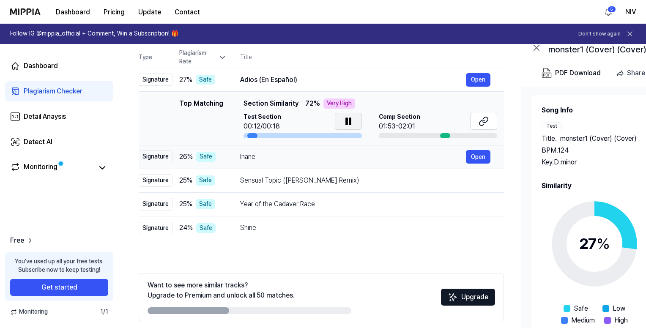
click at [338, 156] on div "Inane" at bounding box center [353, 157] width 226 height 10
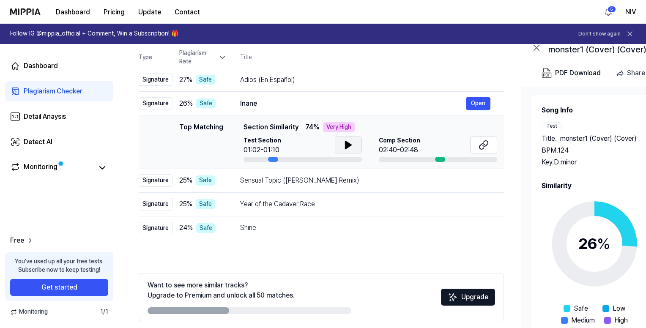
click at [345, 144] on icon at bounding box center [348, 145] width 6 height 8
click at [359, 183] on div "Sensual Topic ([PERSON_NAME] Remix)" at bounding box center [353, 180] width 226 height 10
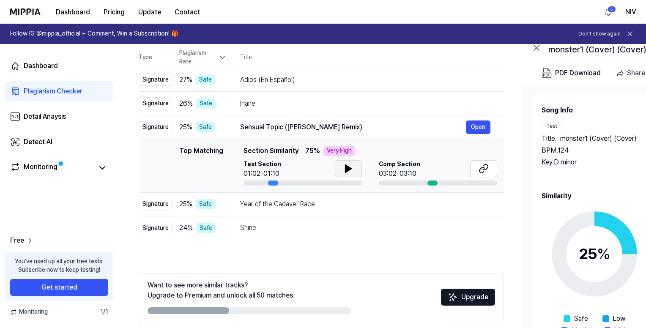
click at [349, 170] on icon at bounding box center [348, 169] width 6 height 8
click at [351, 202] on div "Year of the Cadaver Race" at bounding box center [353, 204] width 226 height 10
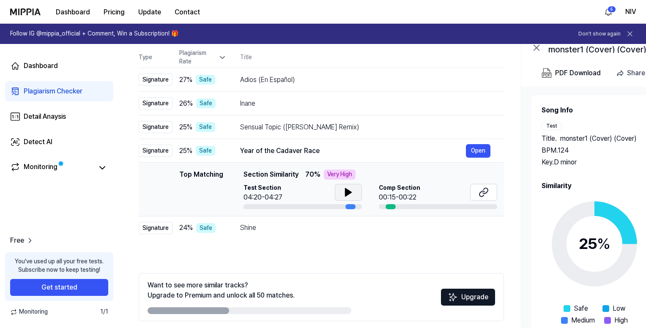
click at [351, 191] on icon at bounding box center [348, 192] width 10 height 10
click at [325, 227] on div "Shine" at bounding box center [353, 228] width 226 height 10
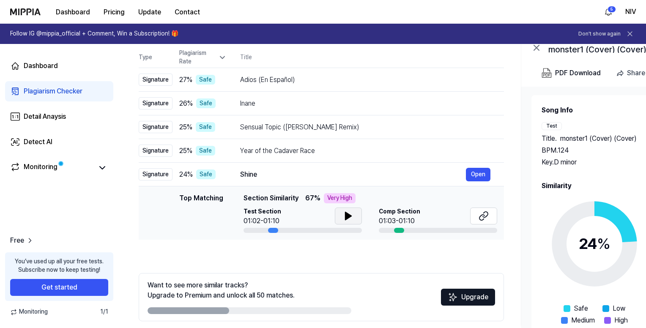
click at [345, 216] on icon at bounding box center [348, 216] width 6 height 8
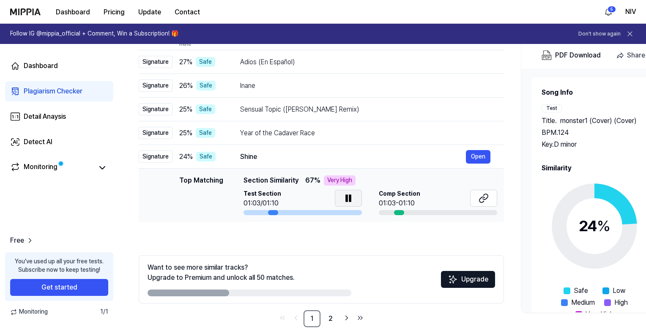
scroll to position [118, 0]
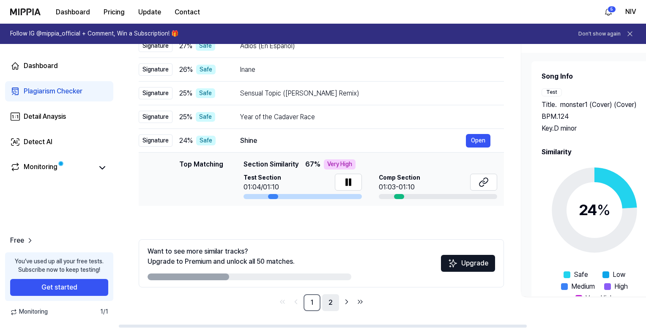
click at [330, 303] on link "2" at bounding box center [330, 302] width 17 height 17
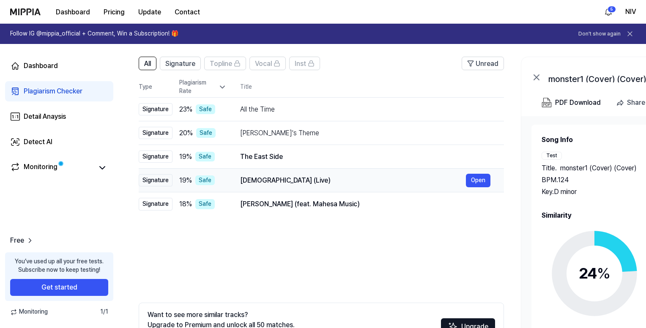
scroll to position [0, 0]
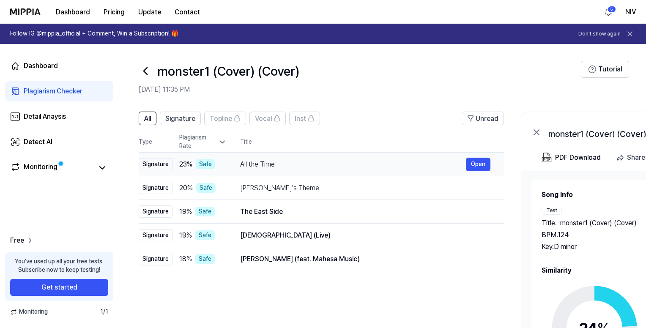
click at [304, 161] on div "All the Time" at bounding box center [353, 164] width 226 height 10
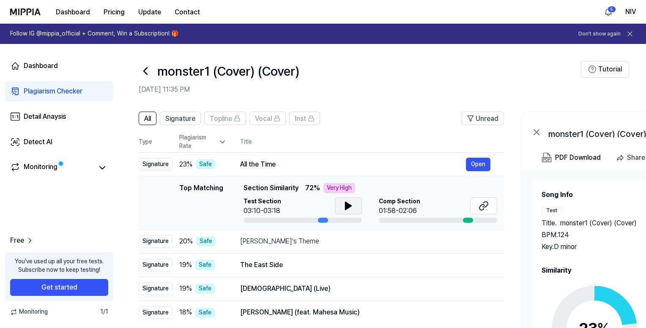
click at [355, 210] on button at bounding box center [348, 205] width 27 height 17
click at [349, 202] on icon at bounding box center [350, 205] width 2 height 7
click at [146, 67] on icon at bounding box center [146, 71] width 14 height 14
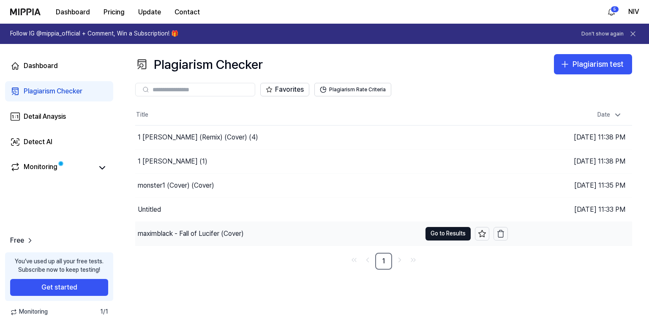
click at [310, 235] on div "maximblack - Fall of Lucifer (Cover)" at bounding box center [278, 234] width 286 height 24
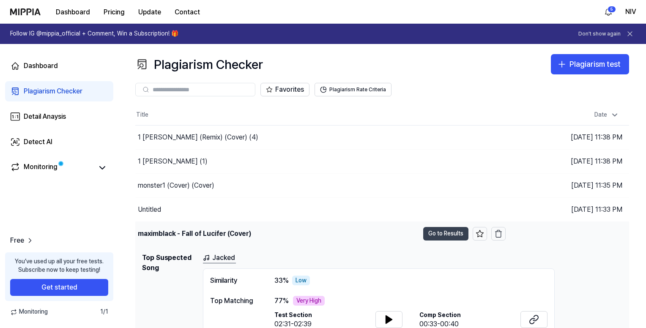
click at [446, 237] on button "Go to Results" at bounding box center [445, 234] width 45 height 14
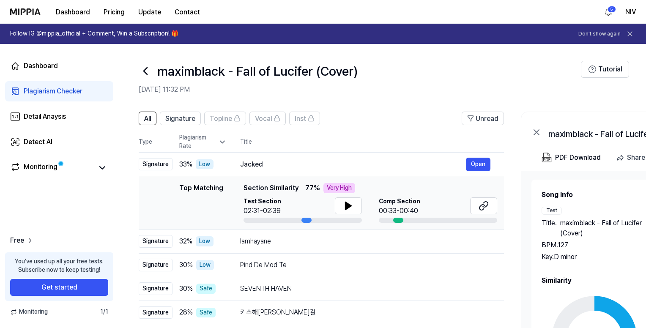
click at [601, 265] on div "Song Info Test Title . maximblack - Fall of Lucifer (Cover) BPM. 127 Key. D min…" at bounding box center [656, 311] width 231 height 242
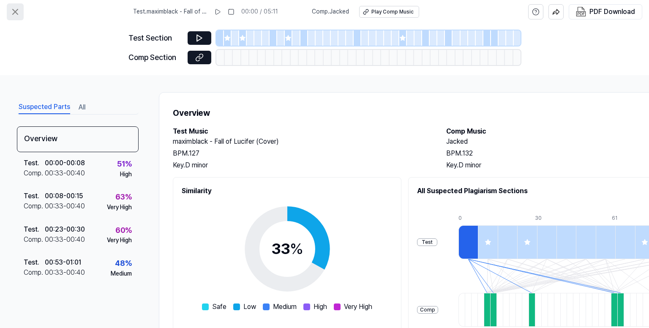
click at [12, 10] on icon at bounding box center [15, 12] width 10 height 10
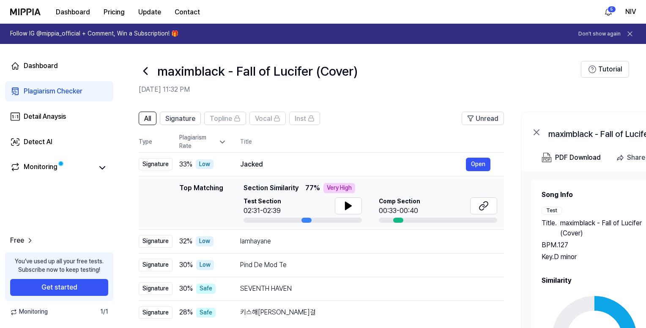
click at [144, 73] on icon at bounding box center [146, 71] width 14 height 14
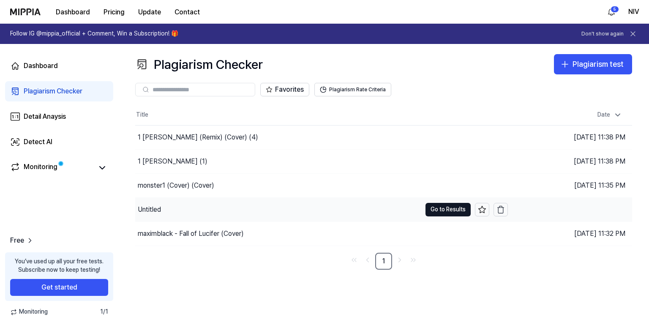
click at [342, 209] on div "Untitled" at bounding box center [278, 210] width 286 height 24
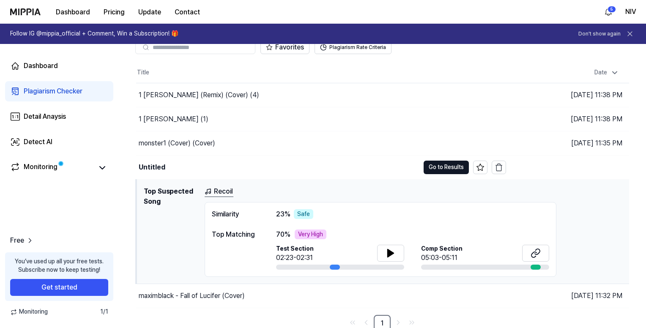
scroll to position [45, 0]
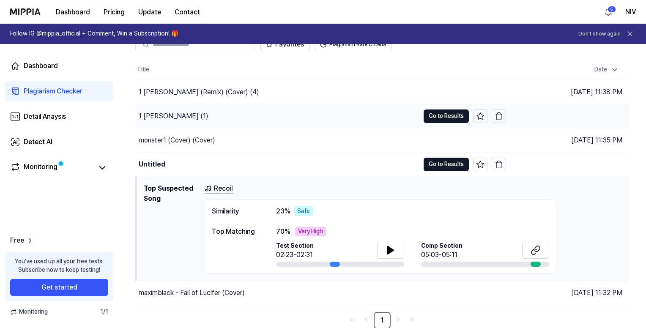
click at [458, 155] on td "Untitled Go to Results" at bounding box center [321, 165] width 370 height 24
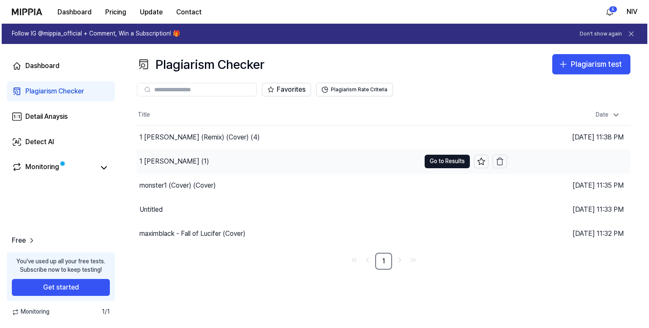
scroll to position [0, 0]
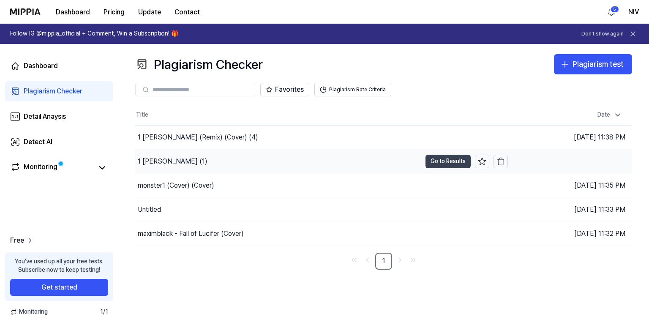
click at [458, 159] on button "Go to Results" at bounding box center [448, 162] width 45 height 14
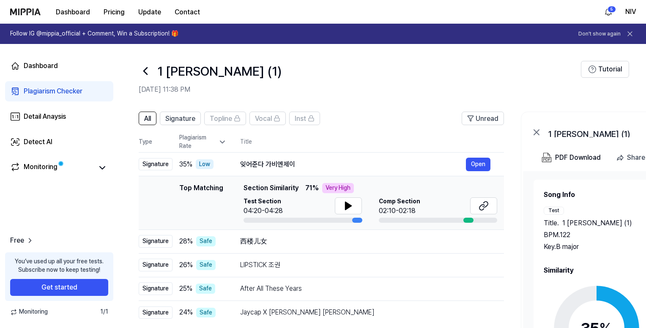
click at [140, 66] on icon at bounding box center [146, 71] width 14 height 14
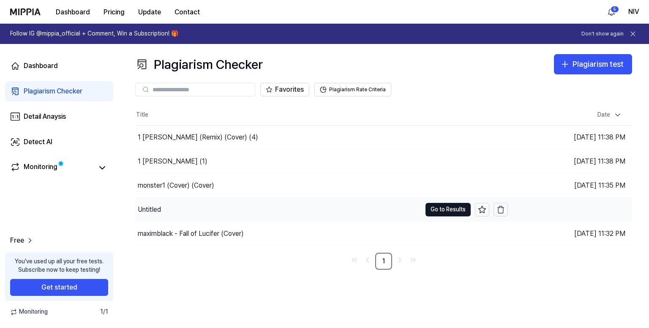
click at [350, 210] on div "Untitled" at bounding box center [278, 210] width 286 height 24
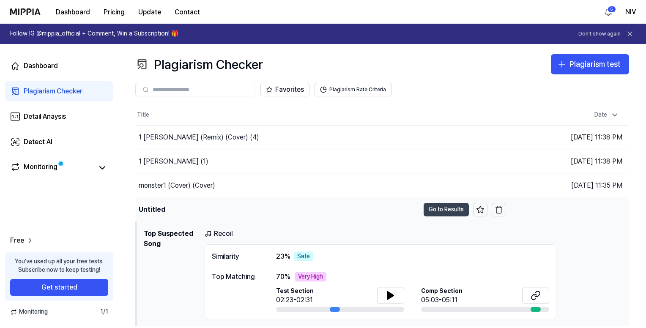
click at [442, 214] on button "Go to Results" at bounding box center [445, 210] width 45 height 14
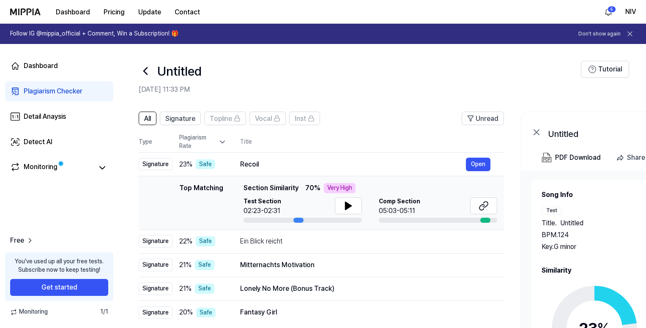
click at [591, 224] on div "Title . Untitled" at bounding box center [594, 223] width 107 height 10
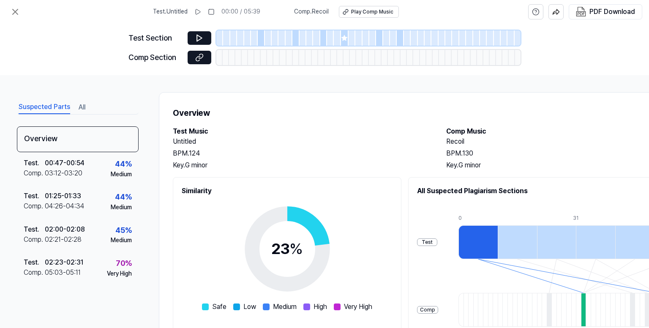
scroll to position [123, 0]
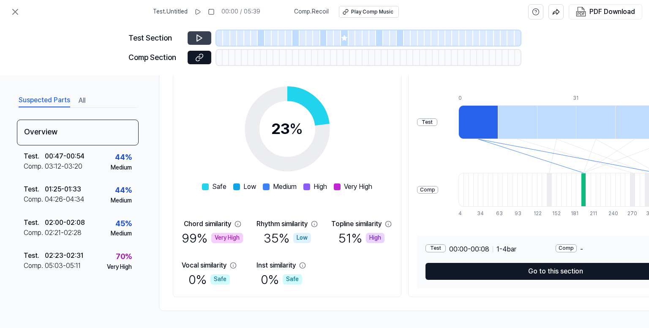
click at [200, 38] on icon at bounding box center [199, 38] width 5 height 6
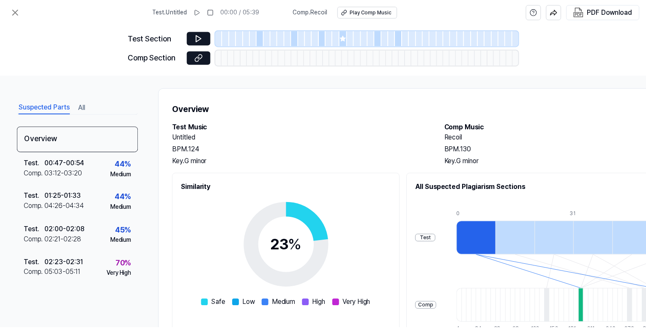
scroll to position [0, 0]
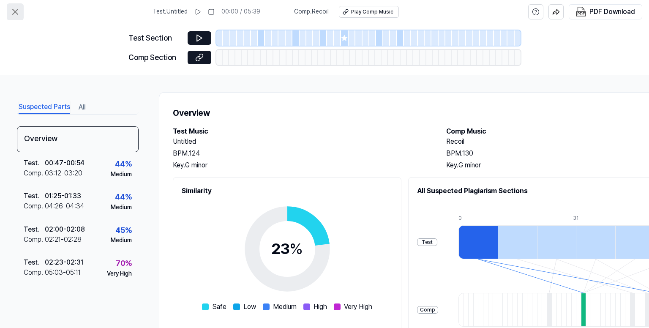
click at [14, 15] on icon at bounding box center [15, 12] width 10 height 10
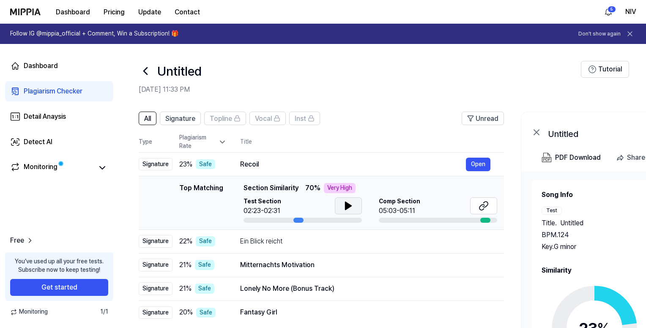
click at [350, 205] on icon at bounding box center [348, 206] width 6 height 8
click at [349, 206] on icon at bounding box center [350, 205] width 2 height 7
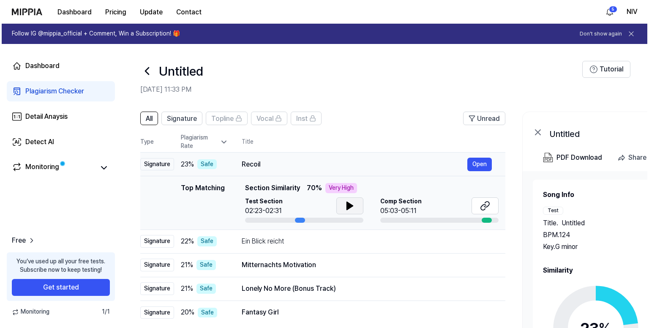
scroll to position [0, 1]
click at [145, 69] on icon at bounding box center [145, 71] width 3 height 7
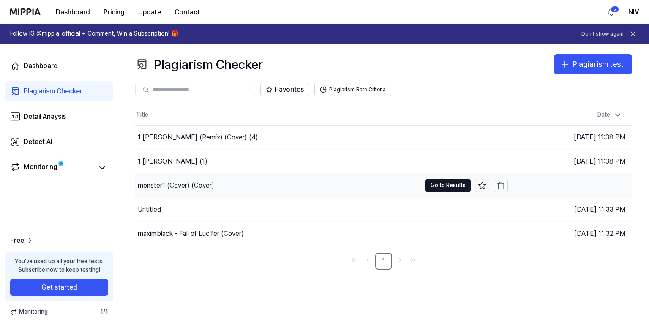
click at [287, 186] on div "monster1 (Cover) (Cover)" at bounding box center [278, 186] width 286 height 24
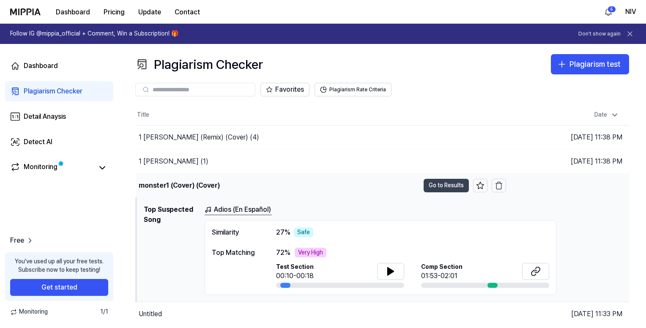
click at [444, 180] on button "Go to Results" at bounding box center [445, 186] width 45 height 14
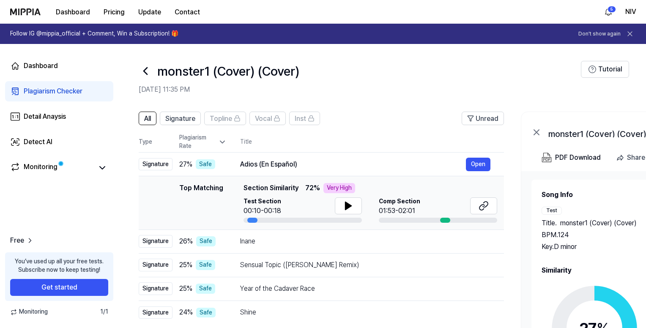
click at [609, 294] on circle at bounding box center [594, 328] width 71 height 71
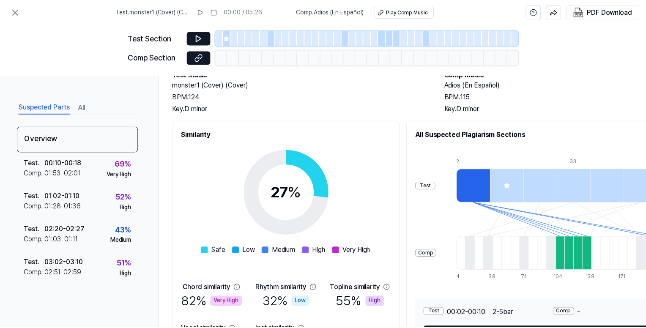
scroll to position [123, 0]
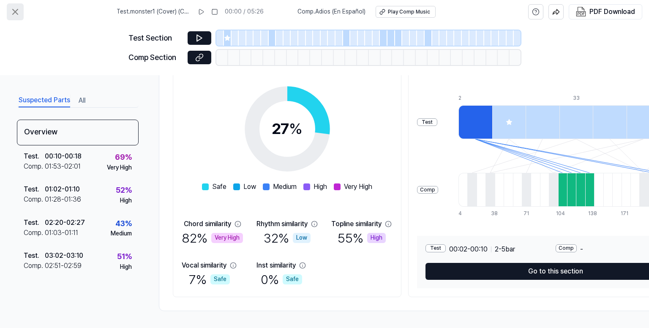
click at [12, 8] on icon at bounding box center [15, 12] width 10 height 10
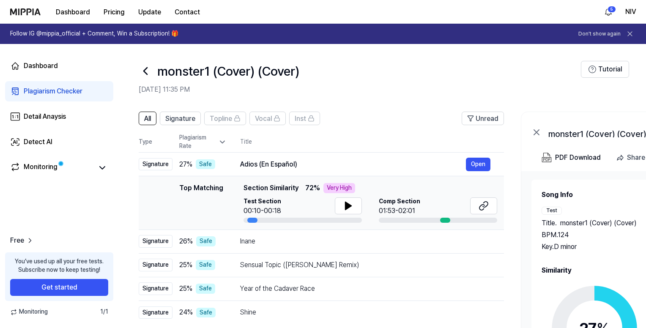
click at [144, 66] on icon at bounding box center [146, 71] width 14 height 14
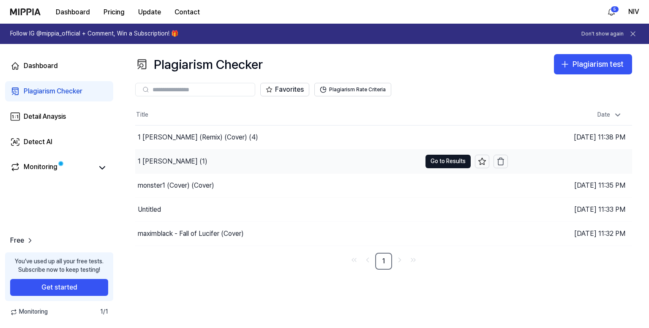
click at [283, 161] on div "1 [PERSON_NAME] (1)" at bounding box center [278, 162] width 286 height 24
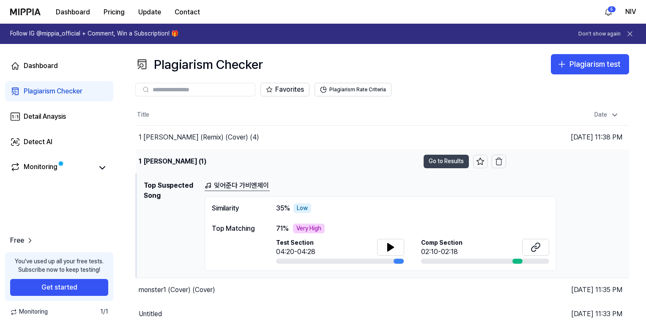
click at [442, 161] on button "Go to Results" at bounding box center [445, 162] width 45 height 14
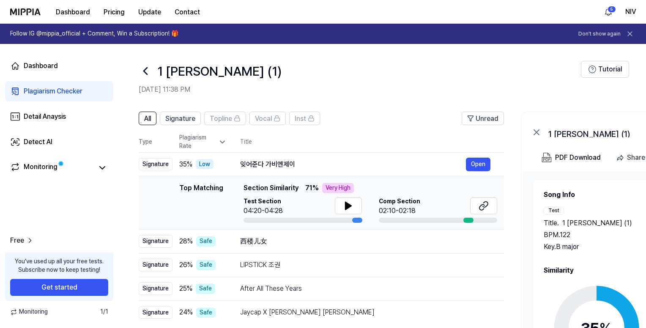
click at [598, 307] on circle at bounding box center [596, 328] width 71 height 71
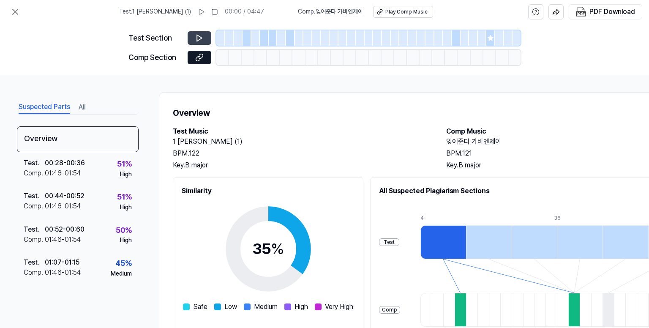
click at [196, 35] on icon at bounding box center [199, 38] width 8 height 8
click at [197, 38] on icon at bounding box center [199, 38] width 5 height 6
click at [11, 12] on icon at bounding box center [15, 12] width 10 height 10
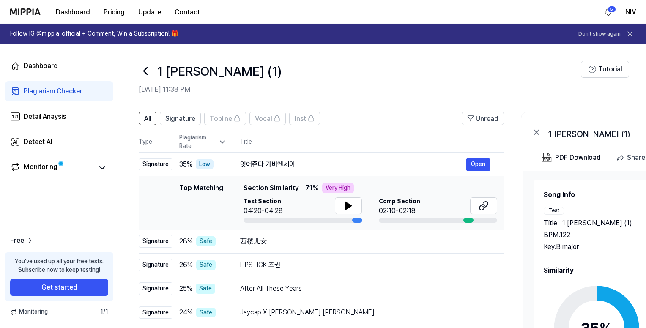
click at [144, 70] on icon at bounding box center [146, 71] width 14 height 14
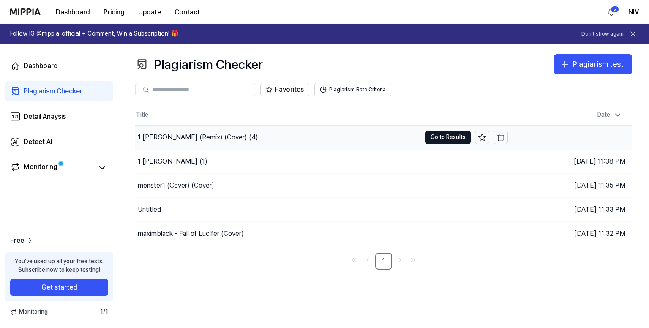
click at [322, 137] on div "1 [PERSON_NAME] (Remix) (Cover) (4)" at bounding box center [278, 138] width 286 height 24
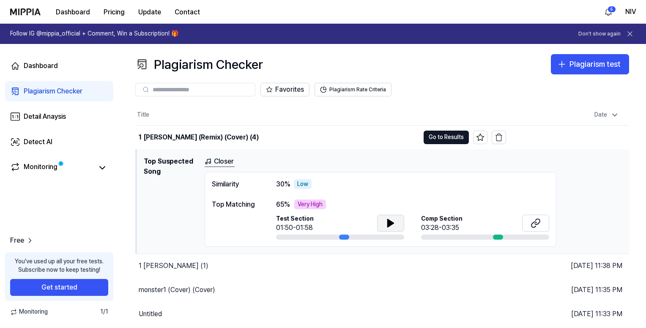
click at [389, 221] on icon at bounding box center [391, 223] width 6 height 8
click at [389, 221] on icon at bounding box center [389, 222] width 2 height 7
click at [445, 128] on td "1 [PERSON_NAME] (Remix) (Cover) (4) Go to Results" at bounding box center [321, 138] width 370 height 24
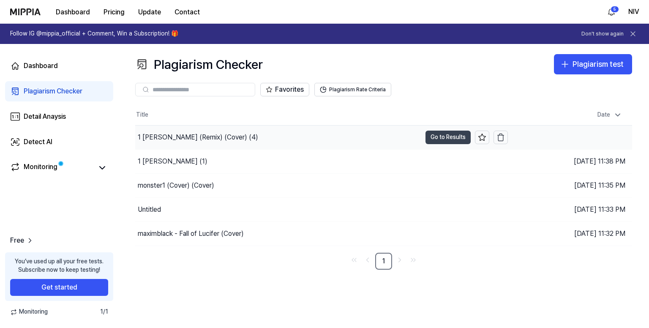
click at [446, 136] on button "Go to Results" at bounding box center [448, 138] width 45 height 14
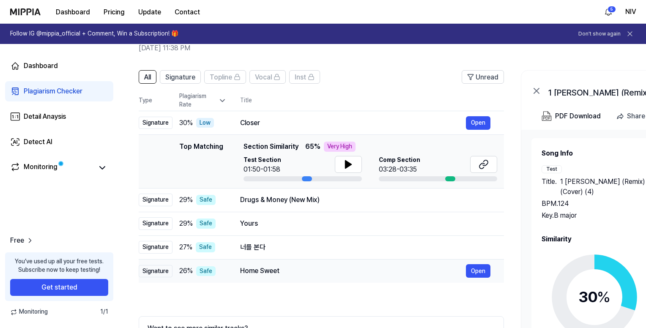
scroll to position [118, 0]
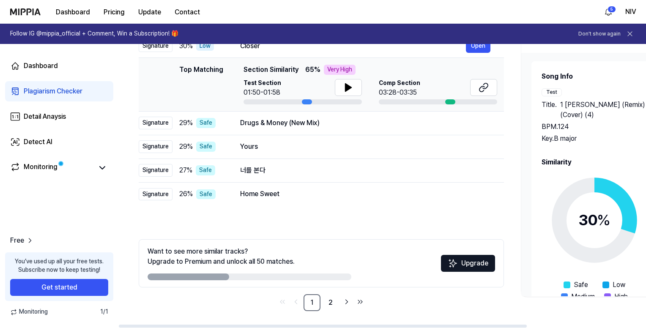
click at [596, 196] on icon at bounding box center [594, 220] width 106 height 106
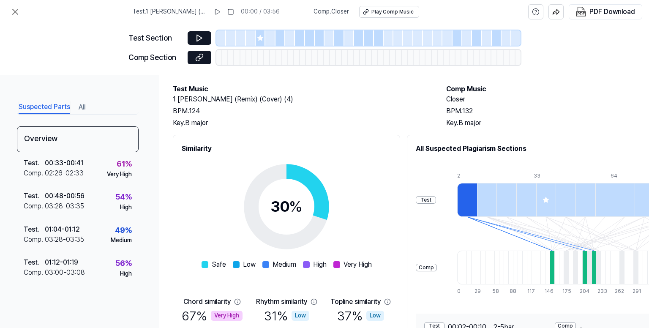
scroll to position [0, 0]
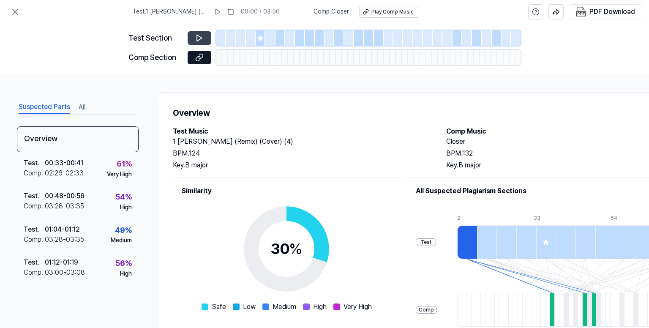
click at [196, 38] on icon at bounding box center [199, 38] width 8 height 8
click at [15, 11] on icon at bounding box center [15, 11] width 5 height 5
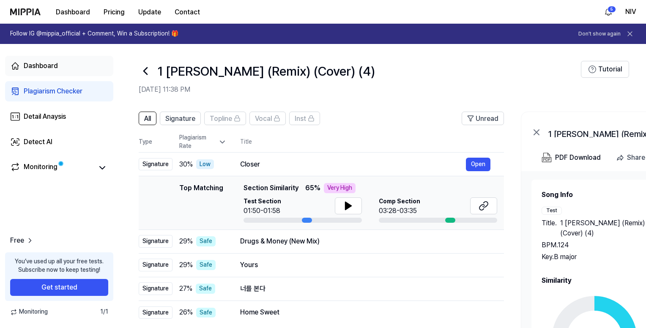
click at [49, 66] on div "Dashboard" at bounding box center [41, 66] width 34 height 10
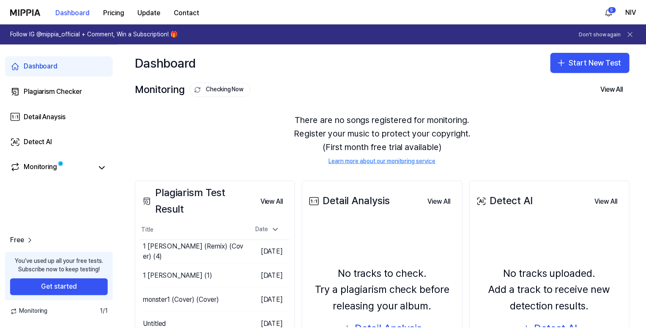
scroll to position [100, 0]
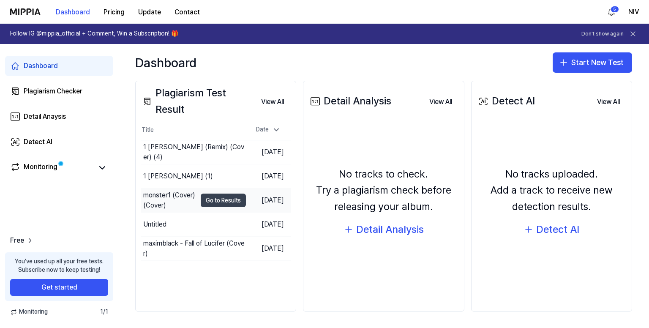
click at [220, 198] on button "Go to Results" at bounding box center [223, 201] width 45 height 14
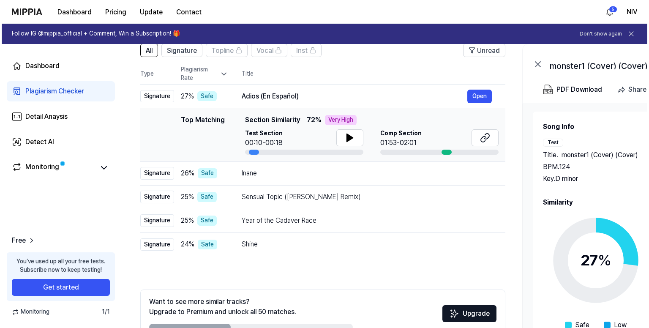
scroll to position [0, 0]
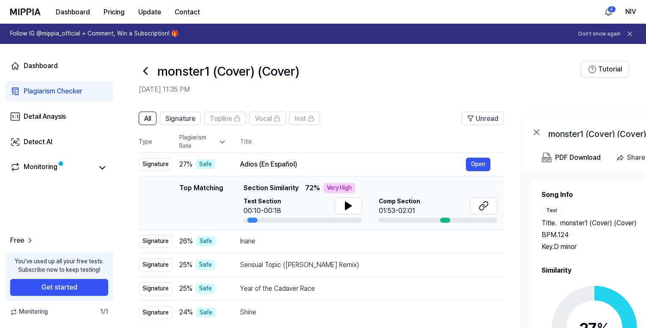
click at [594, 198] on h2 "Song Info" at bounding box center [656, 195] width 231 height 10
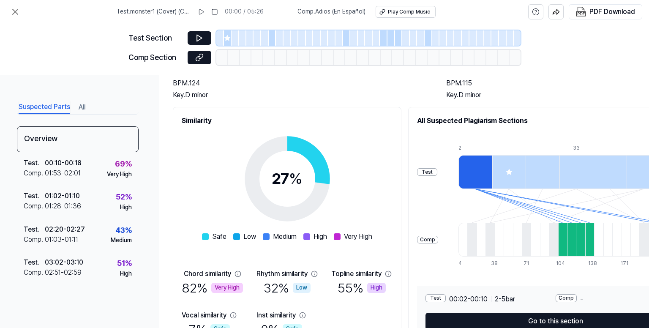
scroll to position [123, 0]
